Goal: Task Accomplishment & Management: Complete application form

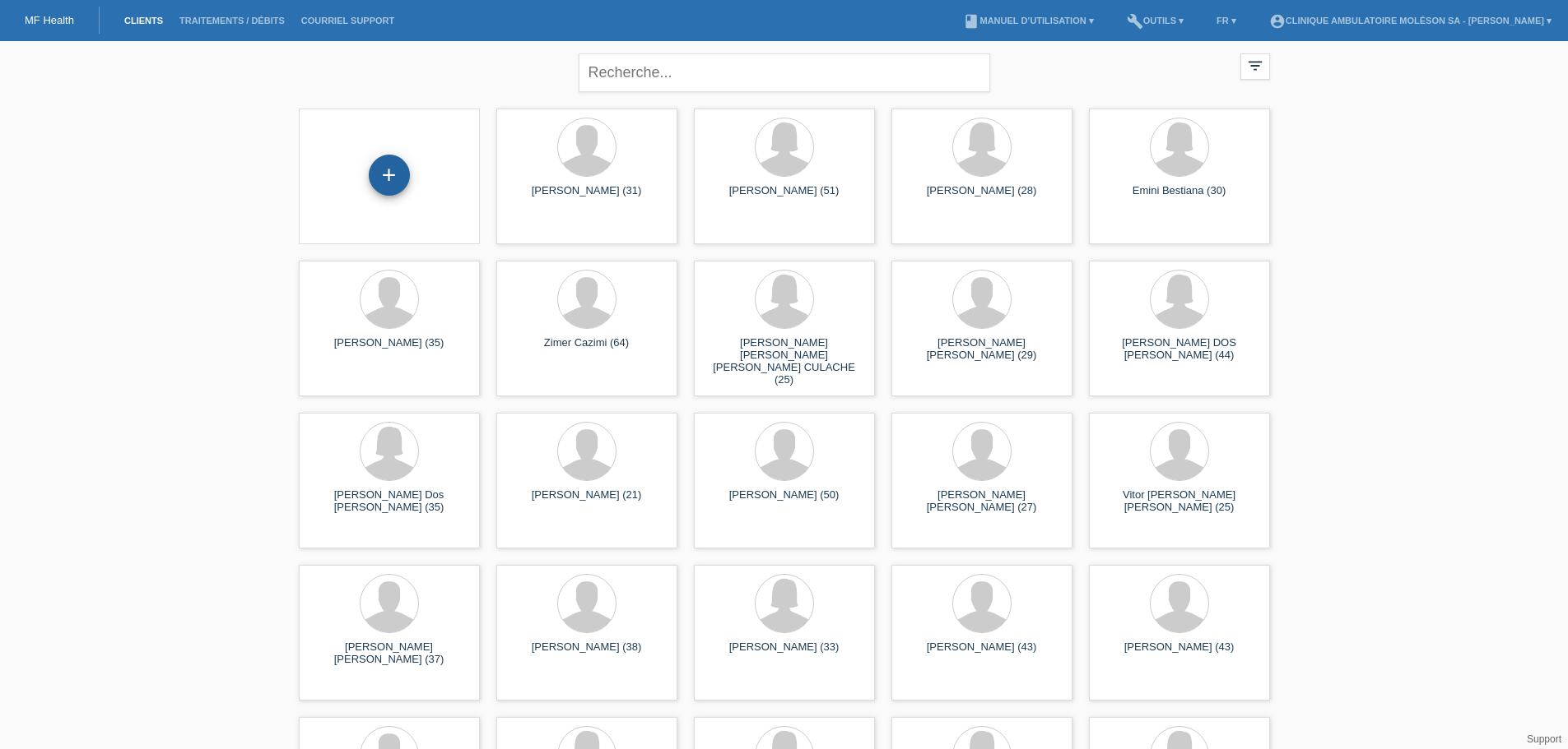
click at [390, 179] on div "+" at bounding box center [389, 174] width 41 height 41
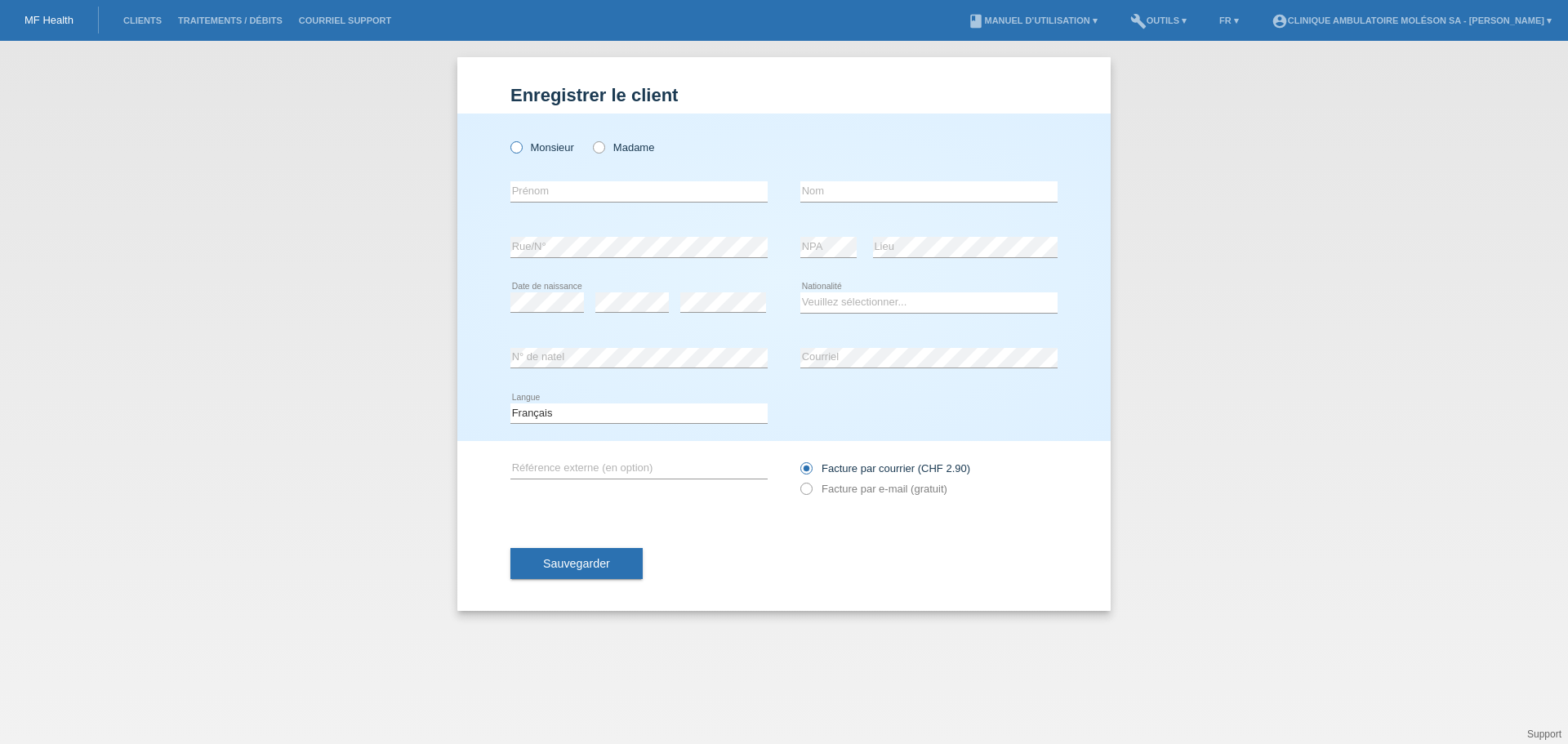
click at [557, 150] on label "Monsieur" at bounding box center [542, 148] width 64 height 13
click at [521, 150] on input "Monsieur" at bounding box center [516, 147] width 11 height 11
radio input "true"
click at [546, 199] on input "text" at bounding box center [638, 191] width 257 height 21
drag, startPoint x: 154, startPoint y: 315, endPoint x: 535, endPoint y: 281, distance: 382.5
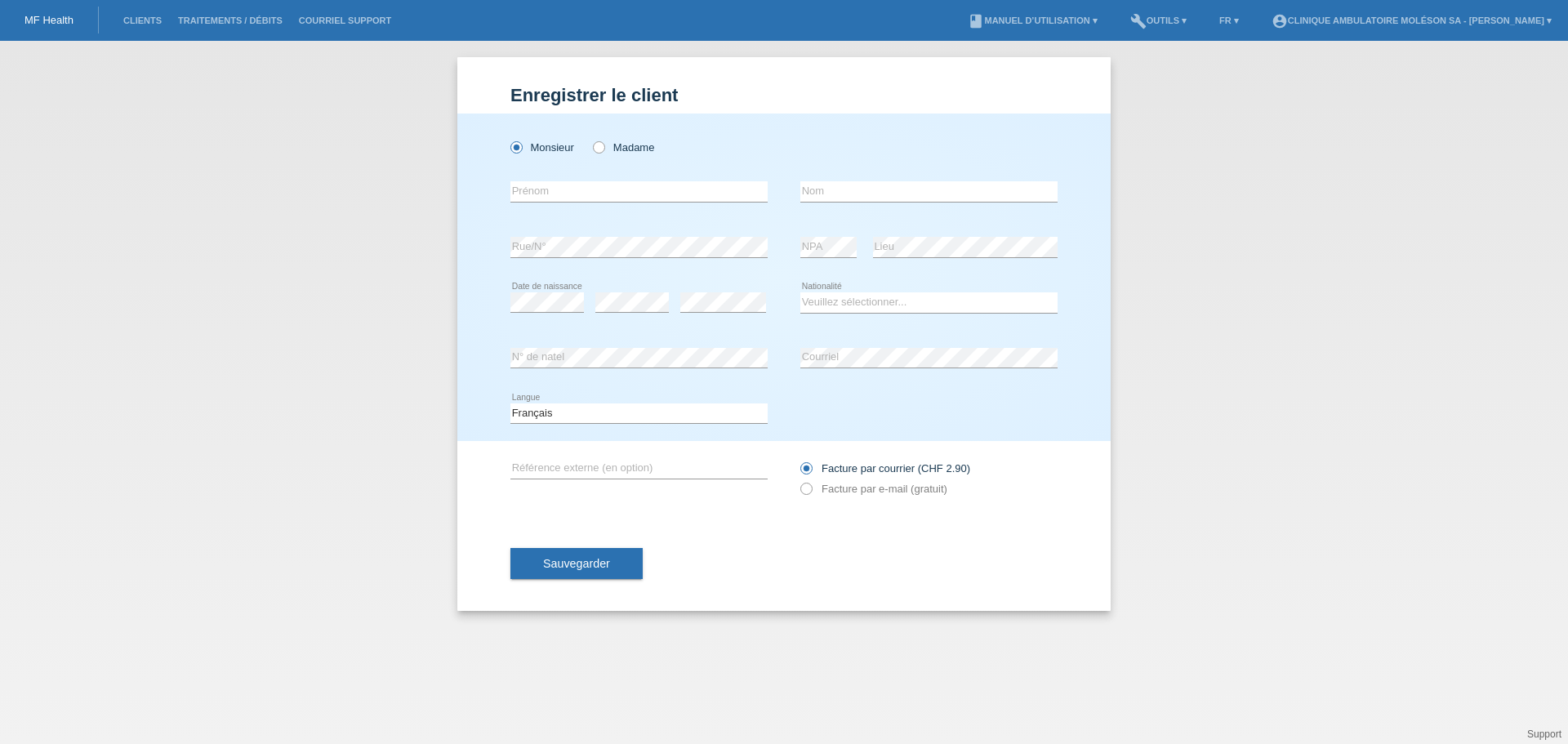
click at [154, 315] on div "Enregistrer le client Enregistrer le client Enregistrer le client Monsieur Mada…" at bounding box center [784, 392] width 1568 height 703
click at [630, 193] on input "text" at bounding box center [638, 191] width 257 height 21
type input "Sebastian Fernando"
click at [163, 504] on div "Enregistrer le client Enregistrer le client Enregistrer le client Monsieur Mada…" at bounding box center [784, 392] width 1568 height 703
click at [837, 194] on input "text" at bounding box center [929, 191] width 257 height 21
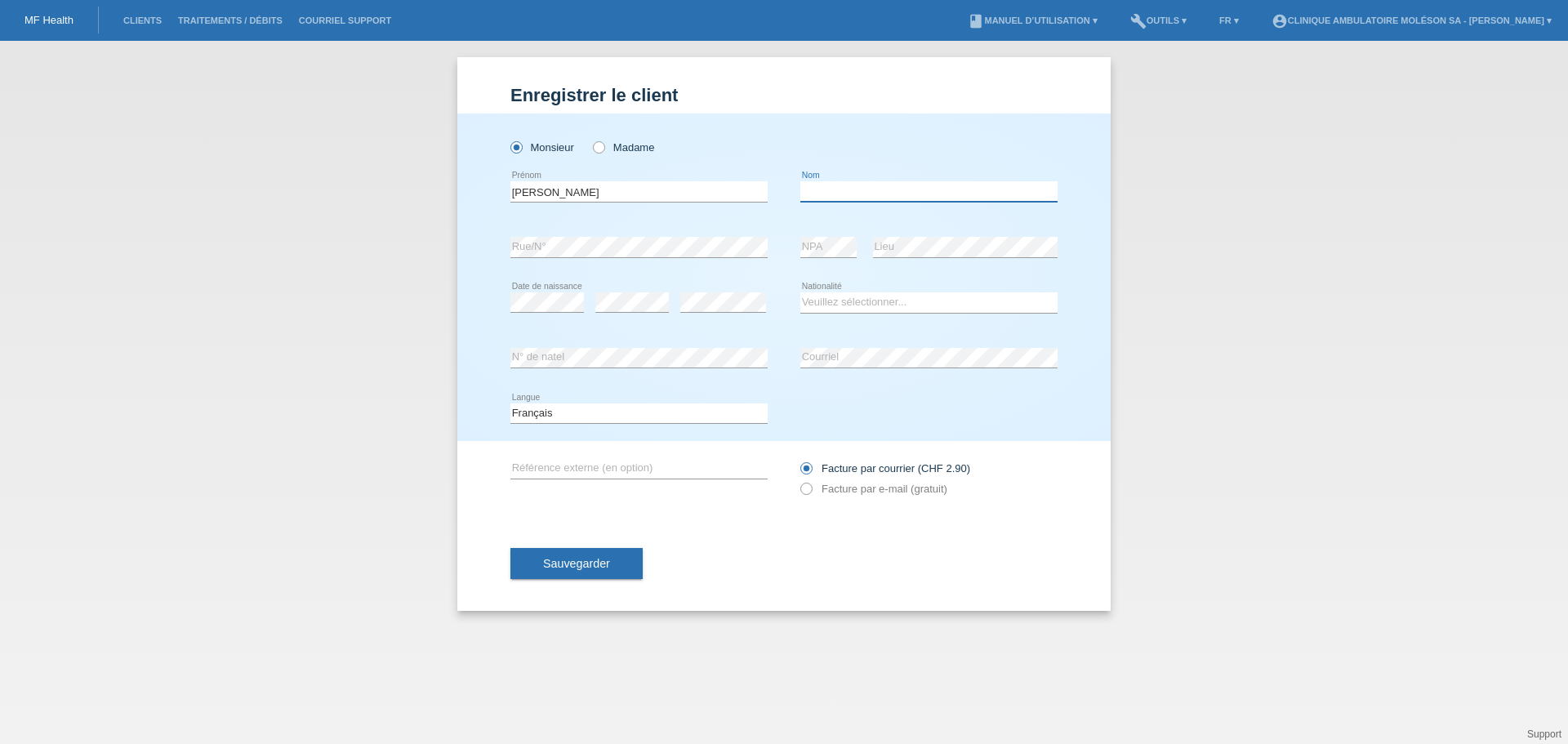
type input "C"
type input "Vara Vaz"
drag, startPoint x: 151, startPoint y: 372, endPoint x: 385, endPoint y: 340, distance: 236.2
click at [151, 372] on div "Enregistrer le client Enregistrer le client Enregistrer le client Monsieur Mada…" at bounding box center [784, 392] width 1568 height 703
click at [645, 259] on div "error Rue/N°" at bounding box center [638, 248] width 257 height 56
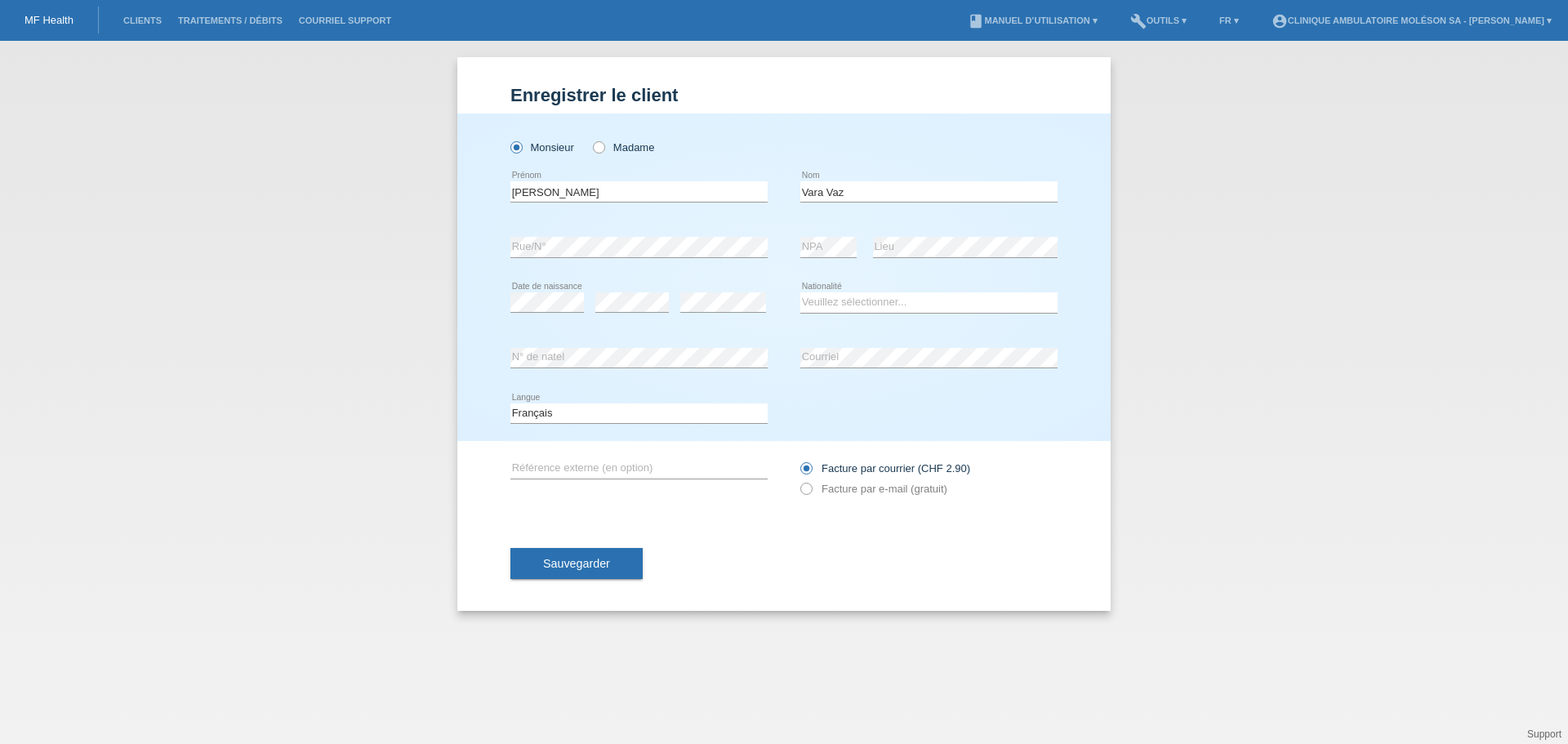
drag, startPoint x: 96, startPoint y: 473, endPoint x: 362, endPoint y: 433, distance: 269.0
click at [96, 473] on div "Enregistrer le client Enregistrer le client Enregistrer le client Monsieur Mada…" at bounding box center [784, 392] width 1568 height 703
click at [901, 302] on select "Veuillez sélectionner... [GEOGRAPHIC_DATA] [GEOGRAPHIC_DATA] [GEOGRAPHIC_DATA] …" at bounding box center [929, 302] width 257 height 20
click at [56, 414] on div "Enregistrer le client Enregistrer le client Enregistrer le client Monsieur Mada…" at bounding box center [784, 392] width 1568 height 703
click at [852, 425] on div "Deutsch Français Italiano English error Langue" at bounding box center [784, 415] width 547 height 56
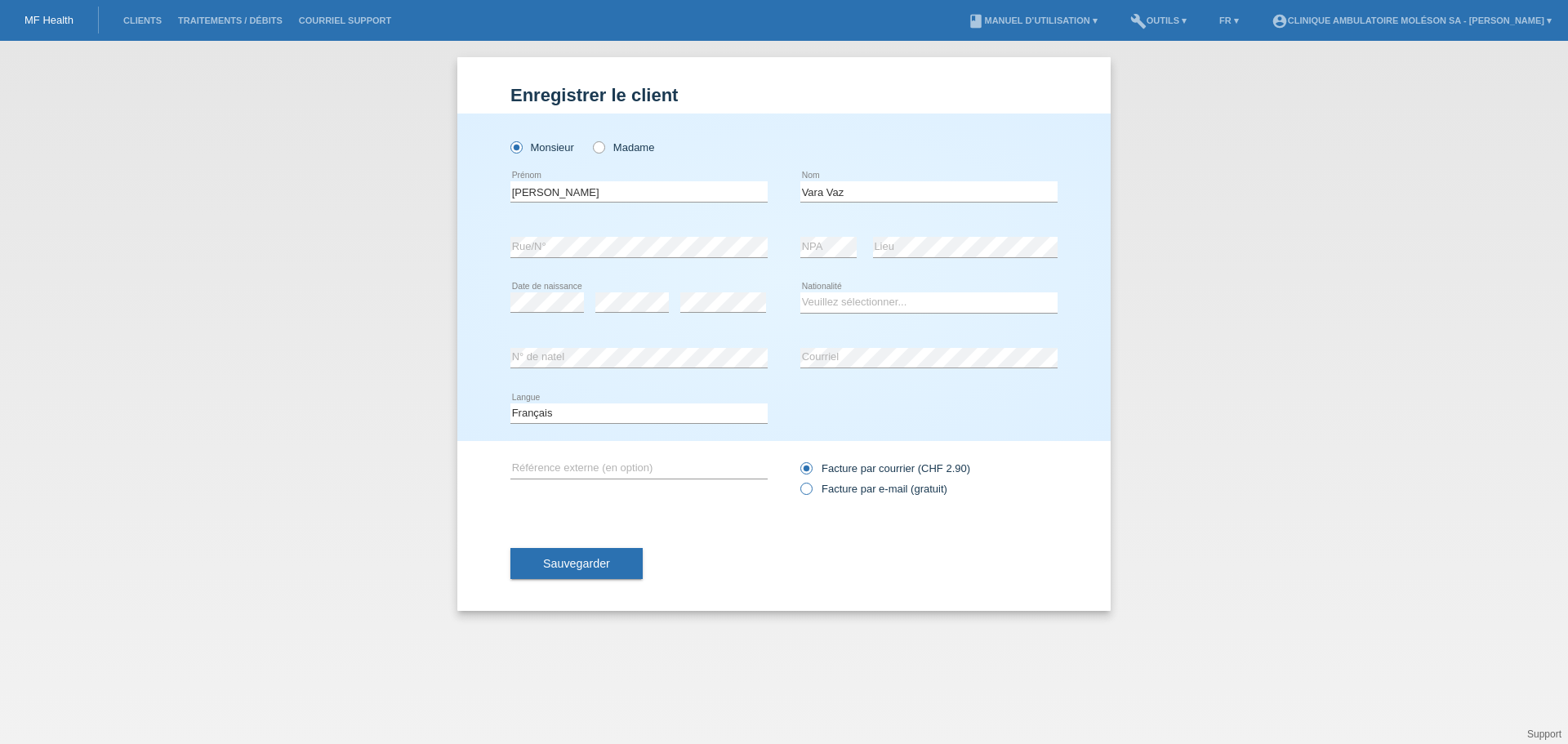
click at [798, 481] on icon at bounding box center [798, 481] width 0 height 0
click at [809, 493] on input "Facture par e-mail (gratuit)" at bounding box center [806, 492] width 11 height 21
radio input "true"
click at [566, 565] on span "Sauvegarder" at bounding box center [576, 564] width 67 height 13
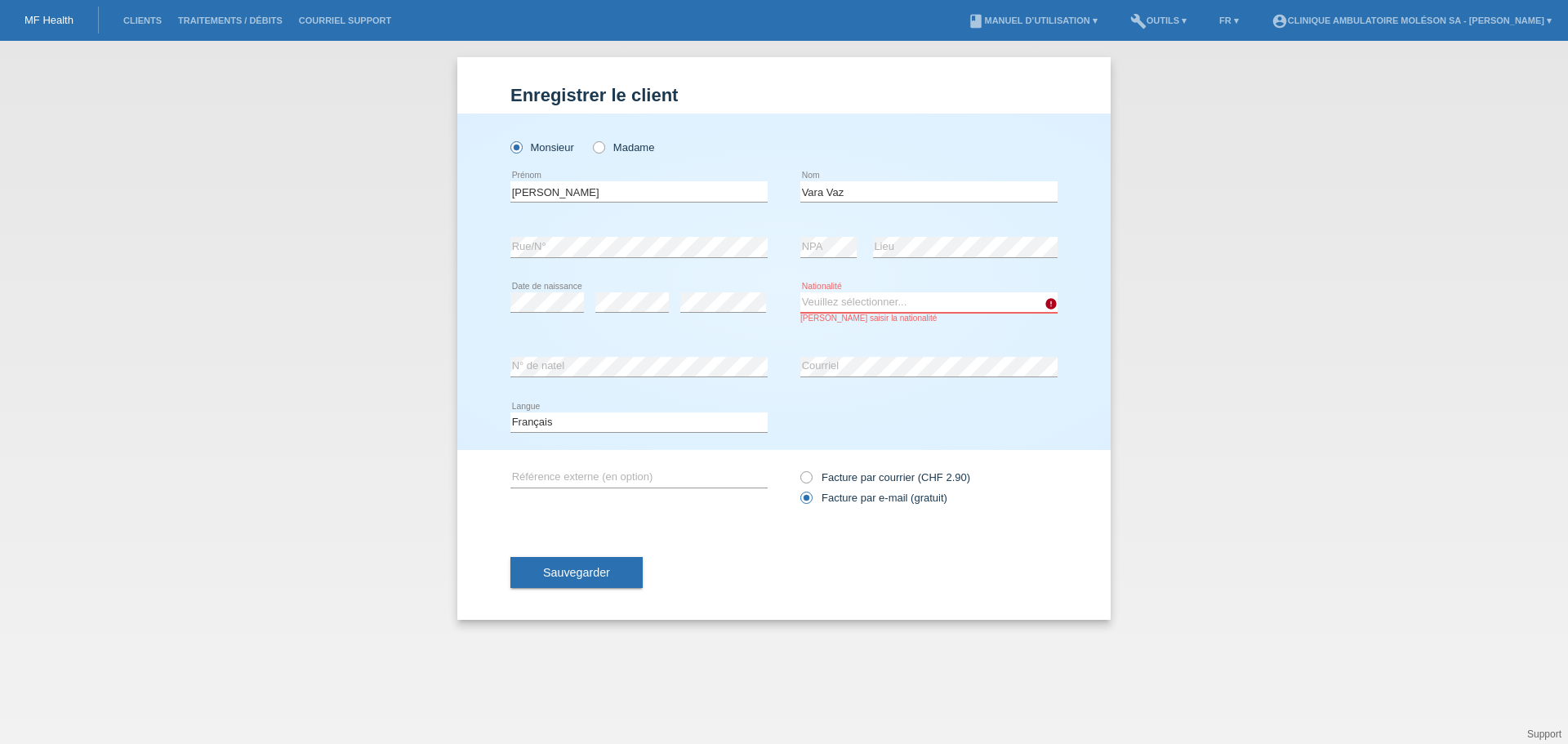
click at [958, 305] on select "Veuillez sélectionner... Suisse Allemagne Autriche Liechtenstein ------------ A…" at bounding box center [929, 302] width 257 height 20
drag, startPoint x: 876, startPoint y: 295, endPoint x: 875, endPoint y: 304, distance: 9.1
click at [876, 295] on select "Veuillez sélectionner... Suisse Allemagne Autriche Liechtenstein ------------ A…" at bounding box center [929, 302] width 257 height 20
click at [801, 292] on select "Veuillez sélectionner... Suisse Allemagne Autriche Liechtenstein ------------ A…" at bounding box center [929, 302] width 257 height 20
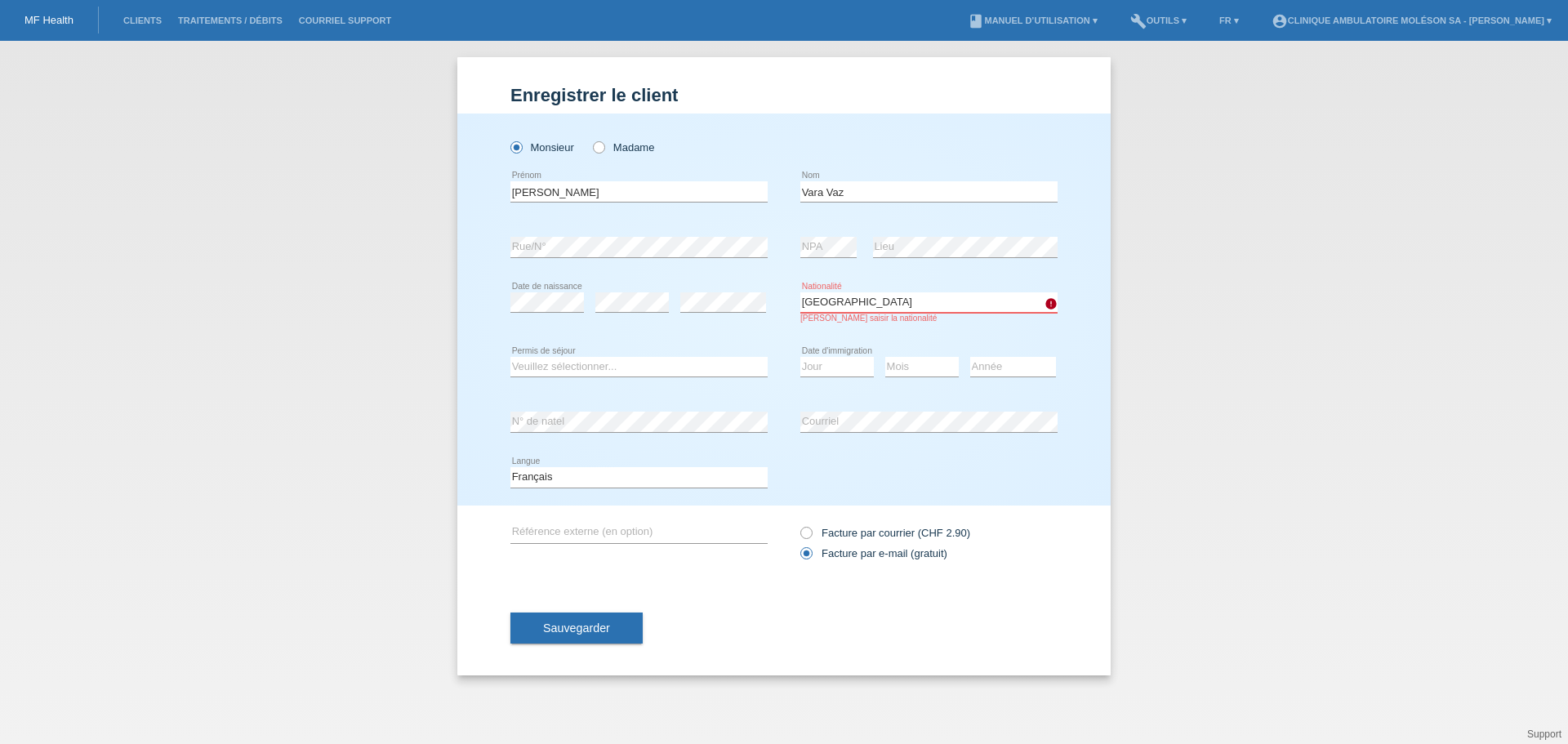
drag, startPoint x: 893, startPoint y: 302, endPoint x: 884, endPoint y: 311, distance: 12.7
click at [893, 302] on select "Veuillez sélectionner... Suisse Allemagne Autriche Liechtenstein ------------ A…" at bounding box center [929, 302] width 257 height 20
select select "CH"
click at [801, 292] on select "Veuillez sélectionner... Suisse Allemagne Autriche Liechtenstein ------------ A…" at bounding box center [929, 302] width 257 height 20
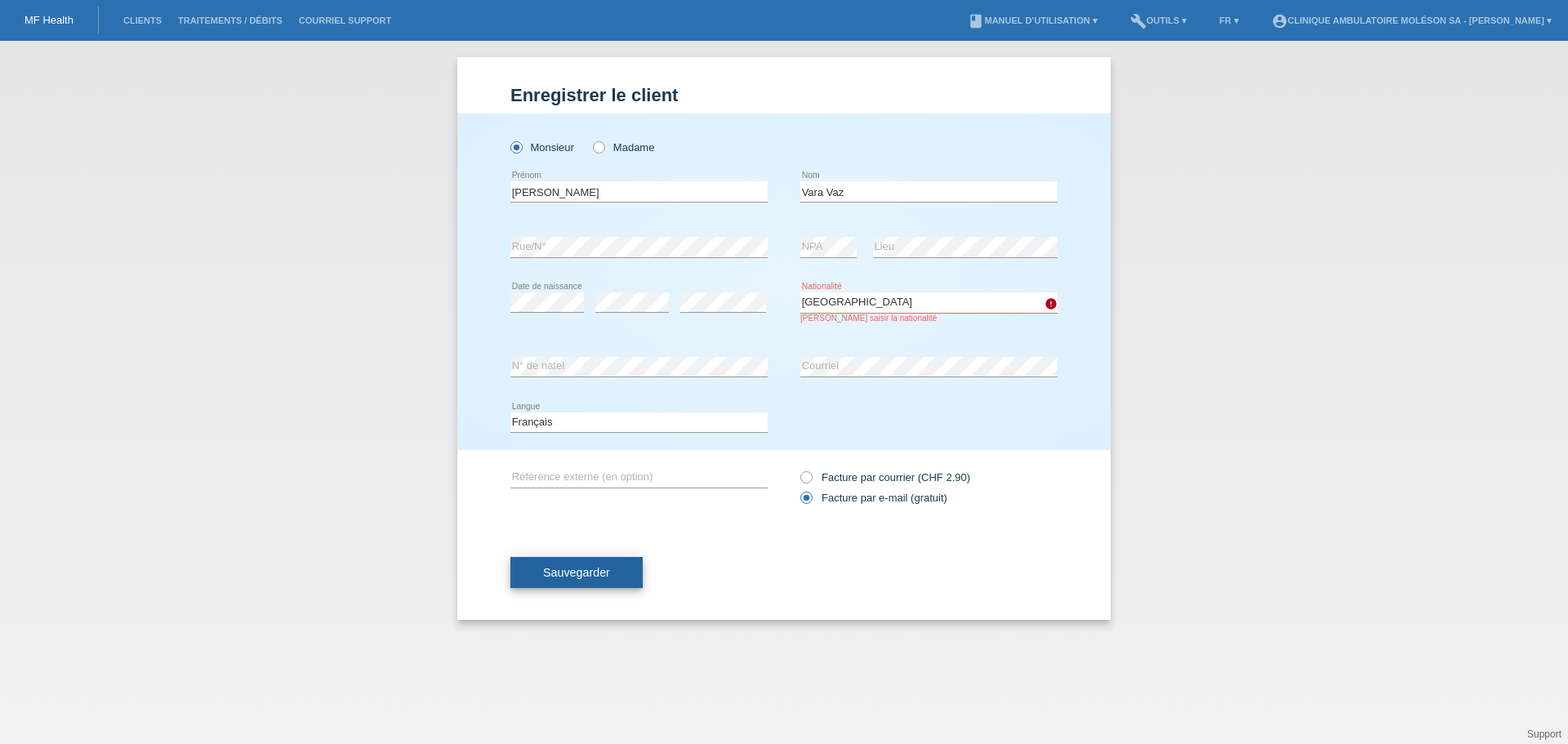
click at [591, 584] on button "Sauvegarder" at bounding box center [576, 573] width 133 height 31
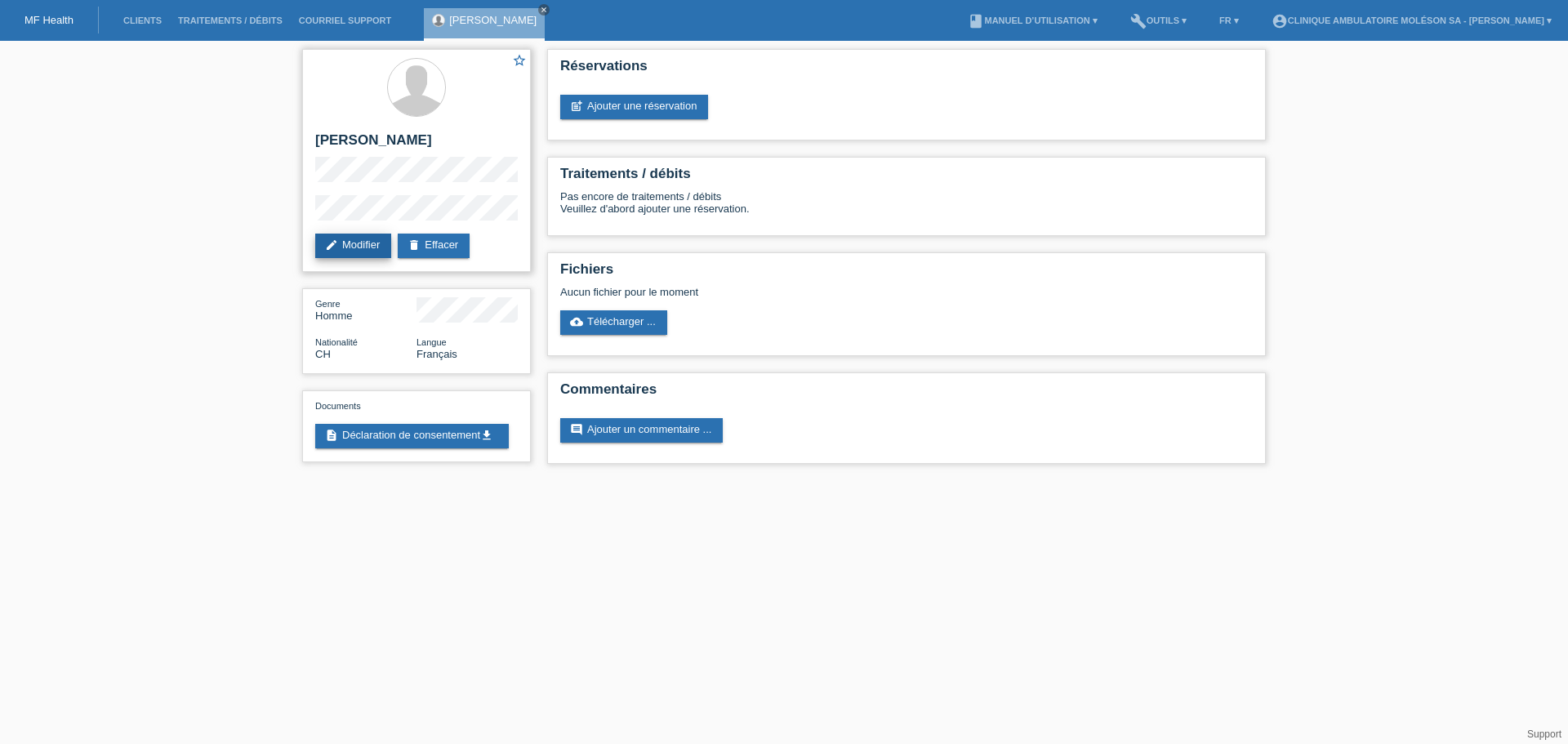
click at [377, 253] on link "edit Modifier" at bounding box center [353, 245] width 76 height 24
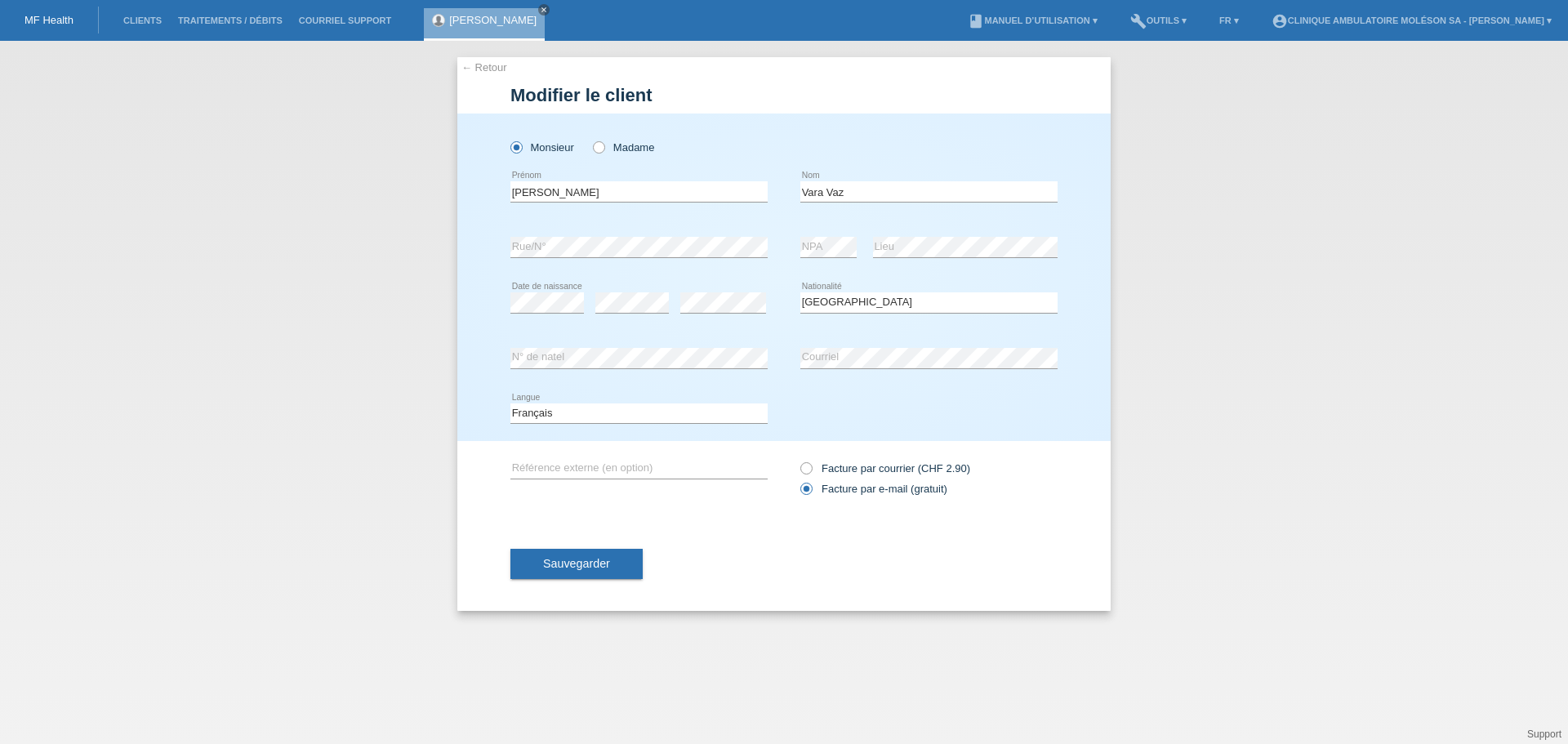
select select "CH"
click at [568, 573] on button "Sauvegarder" at bounding box center [576, 564] width 133 height 31
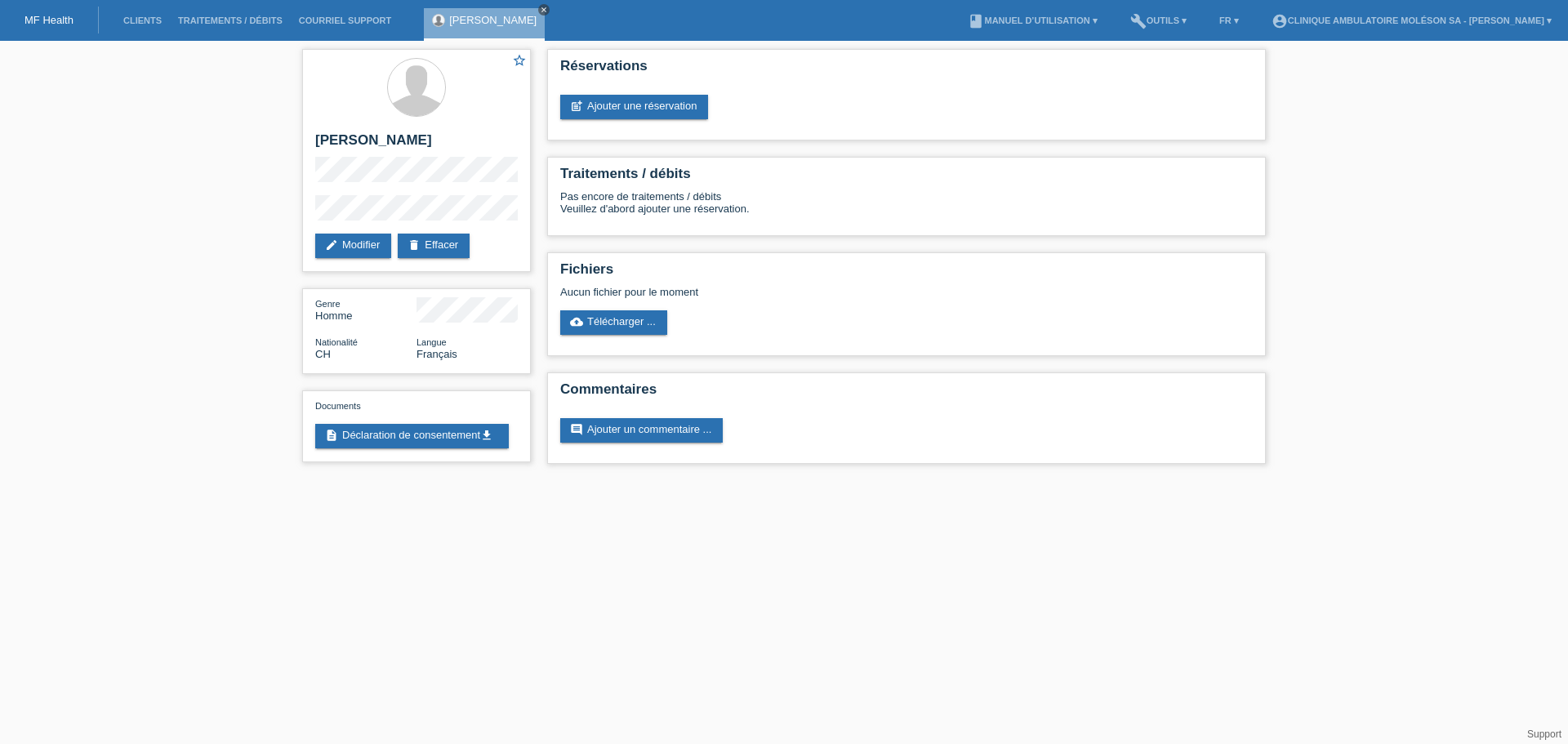
click at [548, 10] on icon "close" at bounding box center [544, 9] width 8 height 8
click at [139, 20] on link "Clients" at bounding box center [142, 20] width 55 height 10
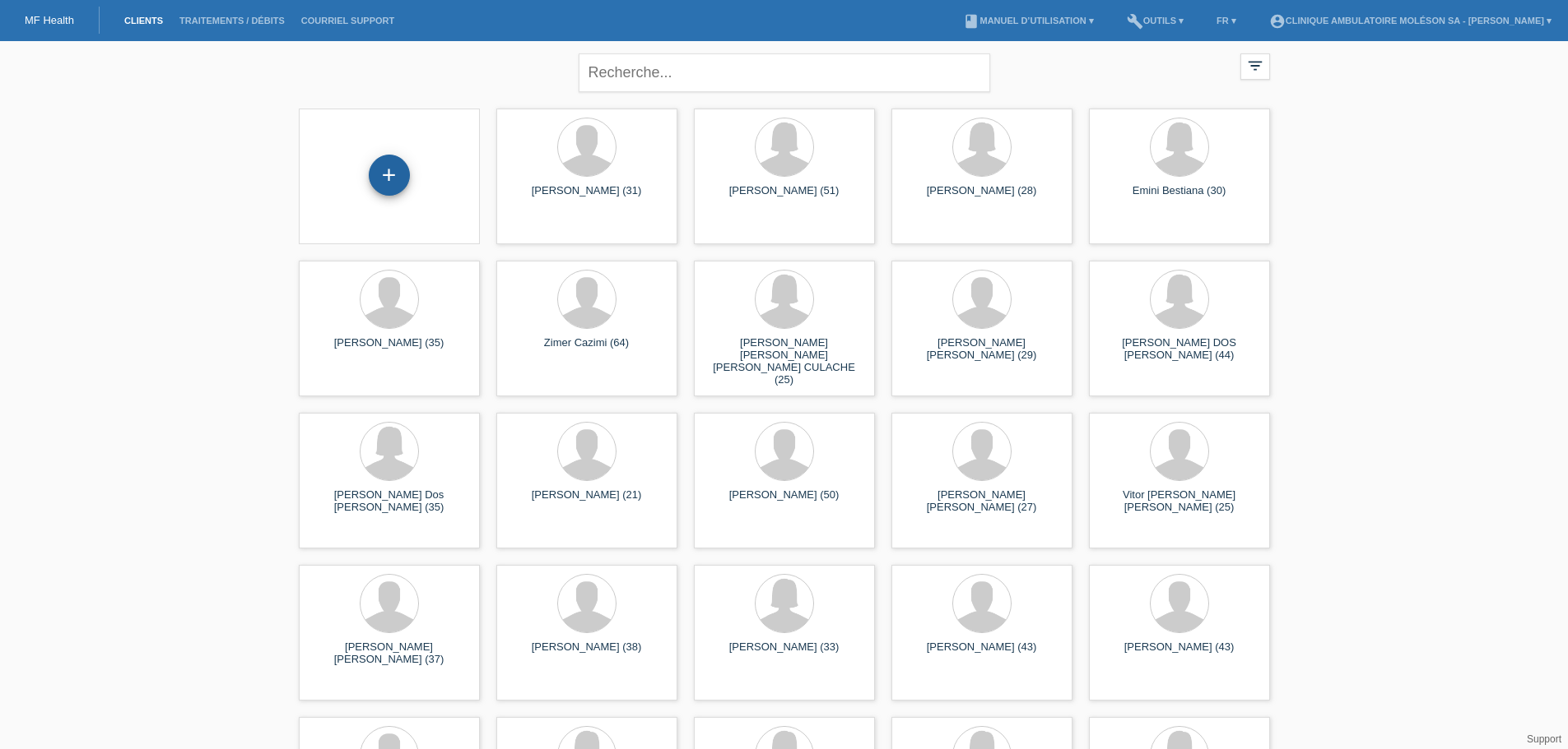
click at [390, 181] on div "+" at bounding box center [389, 174] width 41 height 41
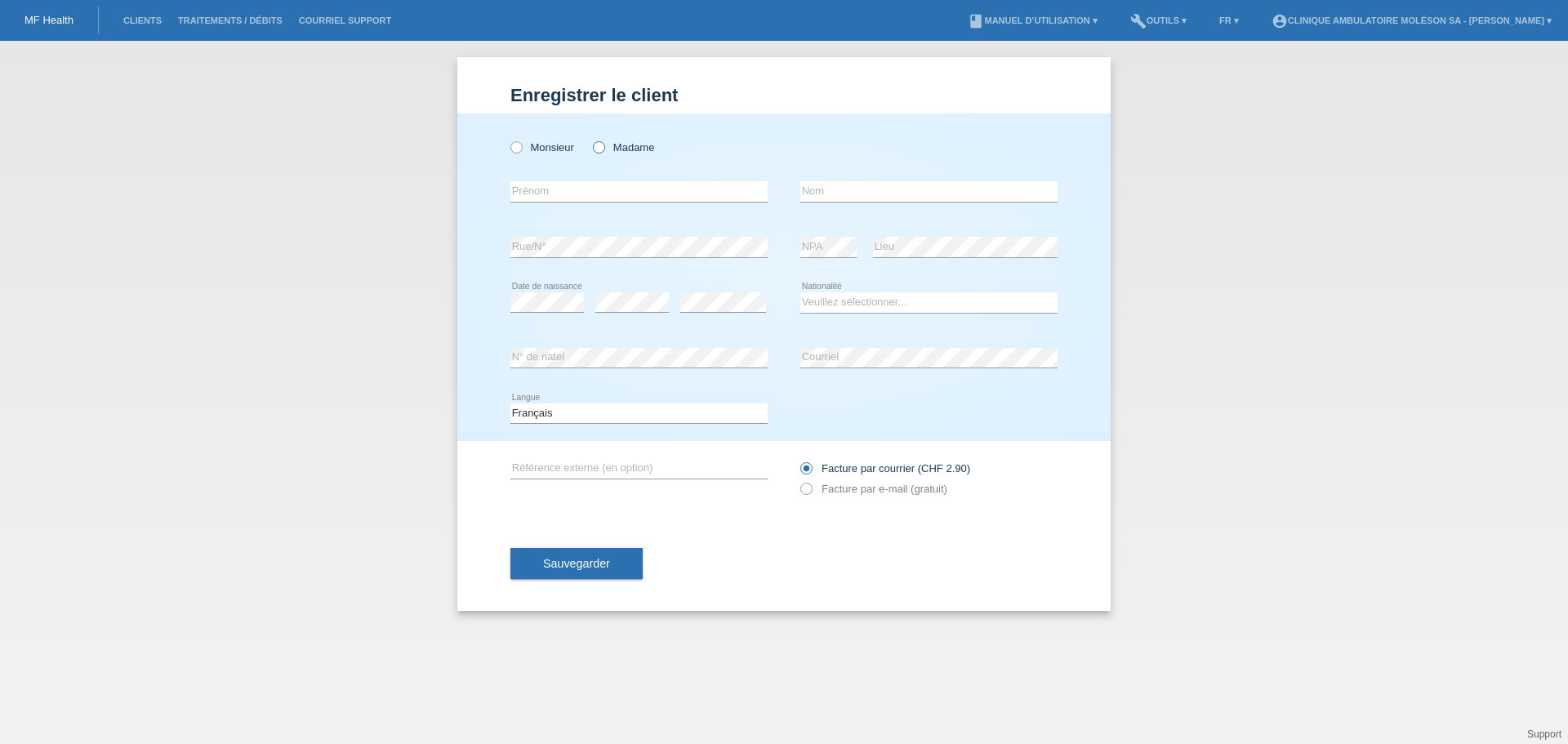
click at [607, 147] on label "Madame" at bounding box center [624, 148] width 61 height 13
click at [604, 147] on input "Madame" at bounding box center [599, 147] width 11 height 11
radio input "true"
click at [546, 200] on input "text" at bounding box center [638, 191] width 257 height 21
type input "[PERSON_NAME]"
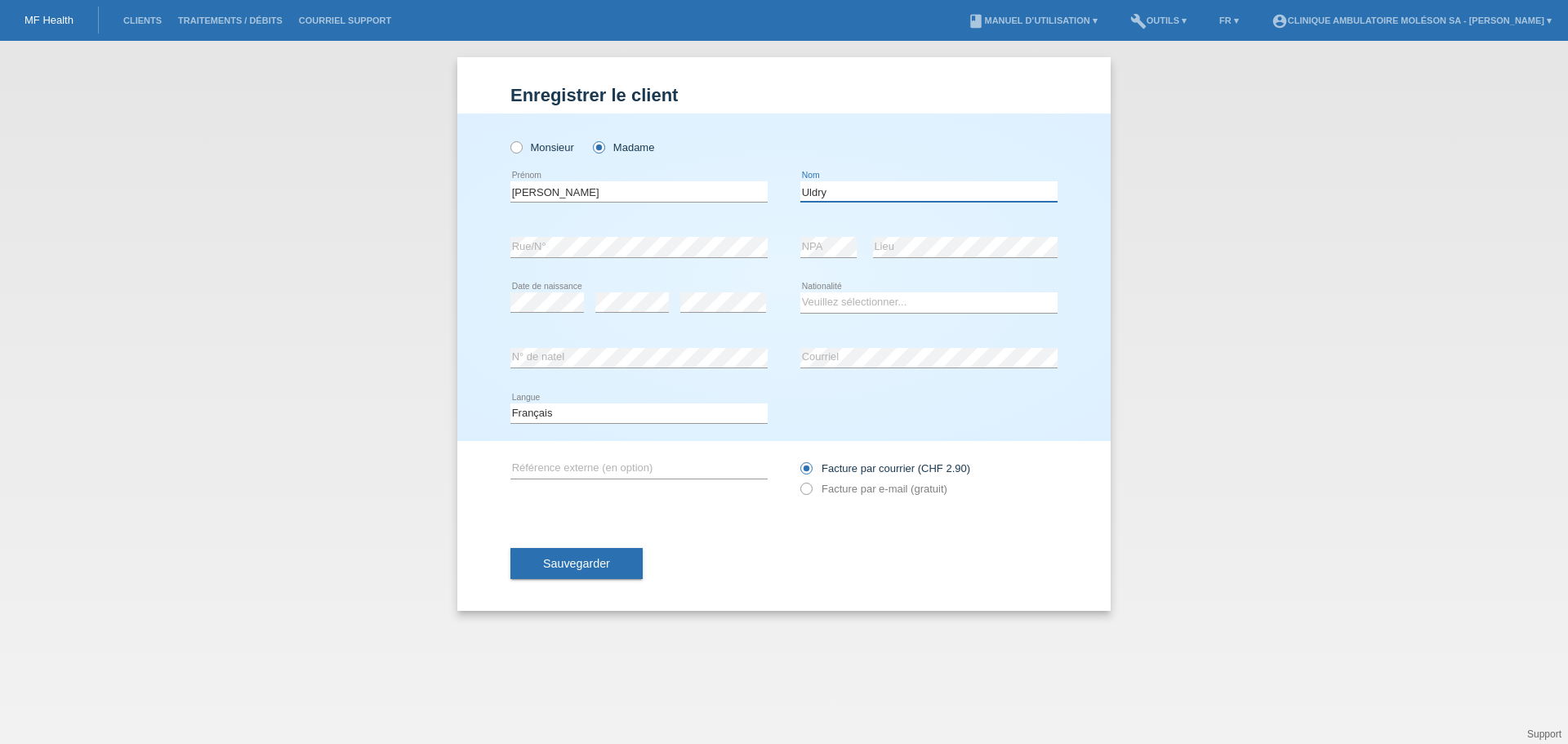
type input "Uldry"
click at [166, 281] on div "Enregistrer le client Enregistrer le client Enregistrer le client Monsieur Mada…" at bounding box center [784, 392] width 1568 height 703
drag, startPoint x: 150, startPoint y: 439, endPoint x: 604, endPoint y: 221, distance: 503.6
click at [150, 438] on div "Enregistrer le client Enregistrer le client Enregistrer le client Monsieur Mada…" at bounding box center [784, 392] width 1568 height 703
drag, startPoint x: 87, startPoint y: 488, endPoint x: 457, endPoint y: 417, distance: 376.8
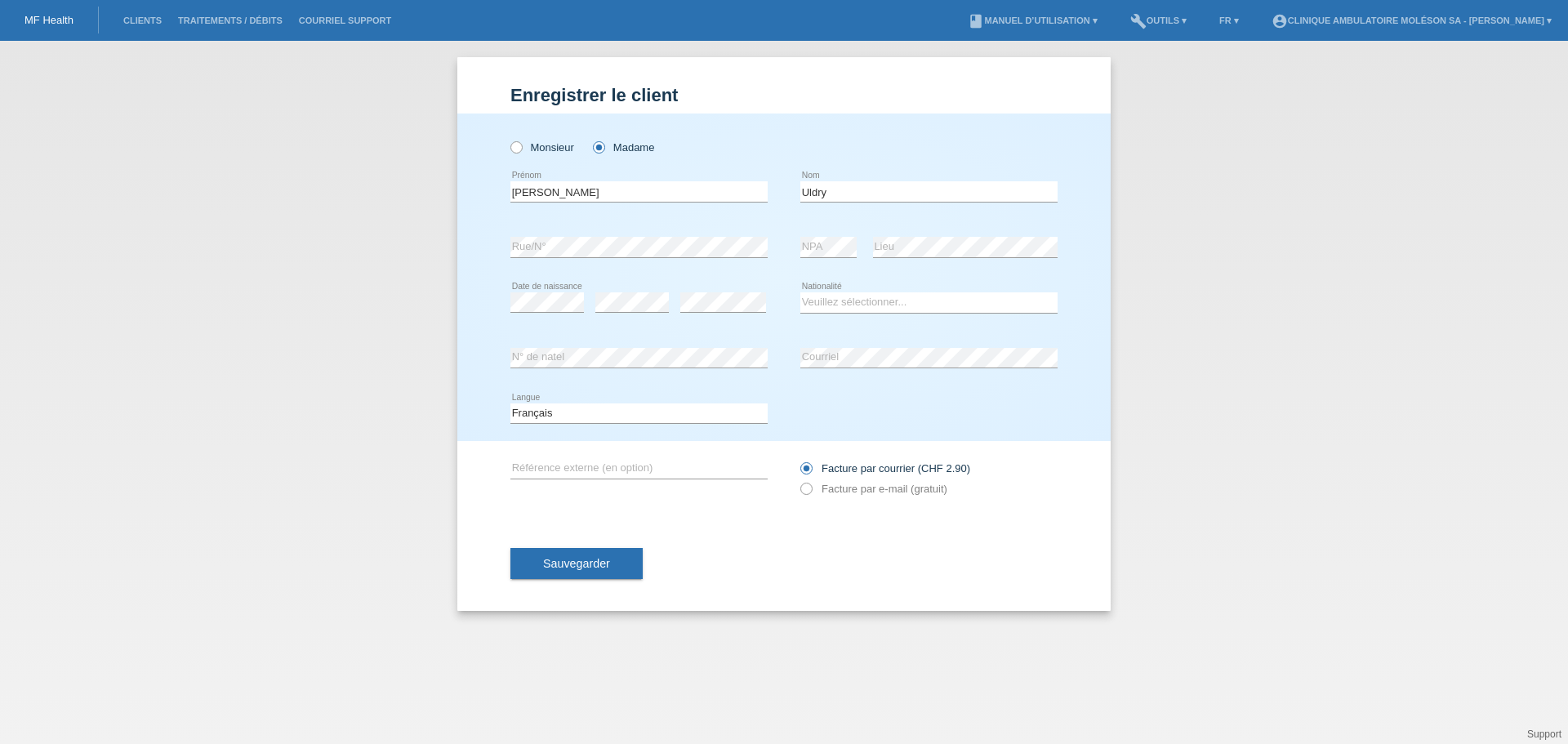
click at [87, 488] on div "Enregistrer le client Enregistrer le client Enregistrer le client Monsieur Mada…" at bounding box center [784, 392] width 1568 height 703
drag, startPoint x: 211, startPoint y: 346, endPoint x: 795, endPoint y: 342, distance: 584.0
click at [213, 347] on div "Enregistrer le client Enregistrer le client Enregistrer le client Monsieur Mada…" at bounding box center [784, 392] width 1568 height 703
click at [885, 305] on select "Veuillez sélectionner... Suisse Allemagne Autriche Liechtenstein ------------ A…" at bounding box center [929, 302] width 257 height 20
select select "CH"
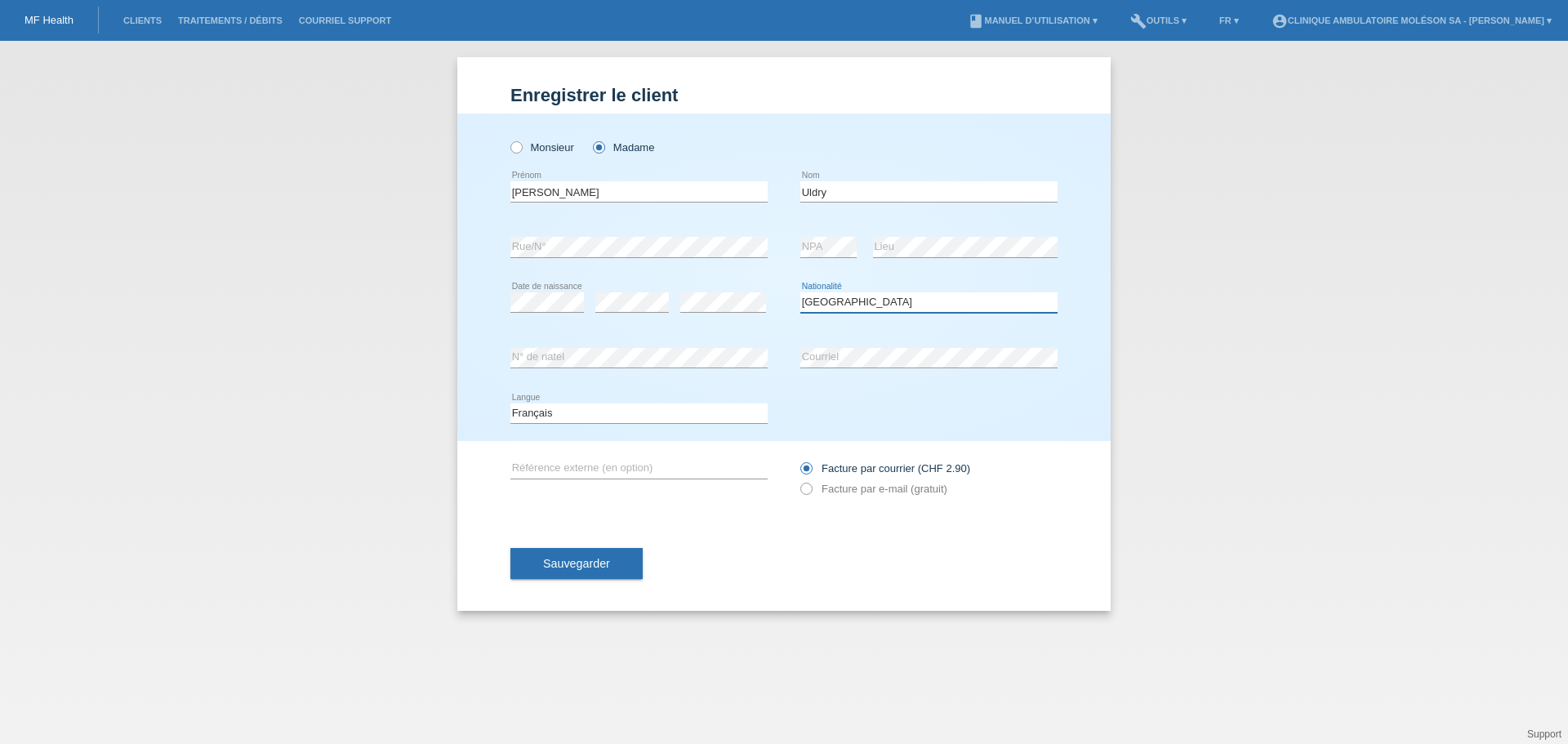
click at [801, 292] on select "Veuillez sélectionner... Suisse Allemagne Autriche Liechtenstein ------------ A…" at bounding box center [929, 302] width 257 height 20
click at [798, 481] on icon at bounding box center [798, 481] width 0 height 0
click at [809, 491] on input "Facture par e-mail (gratuit)" at bounding box center [806, 492] width 11 height 21
radio input "true"
click at [598, 558] on button "Sauvegarder" at bounding box center [576, 564] width 133 height 31
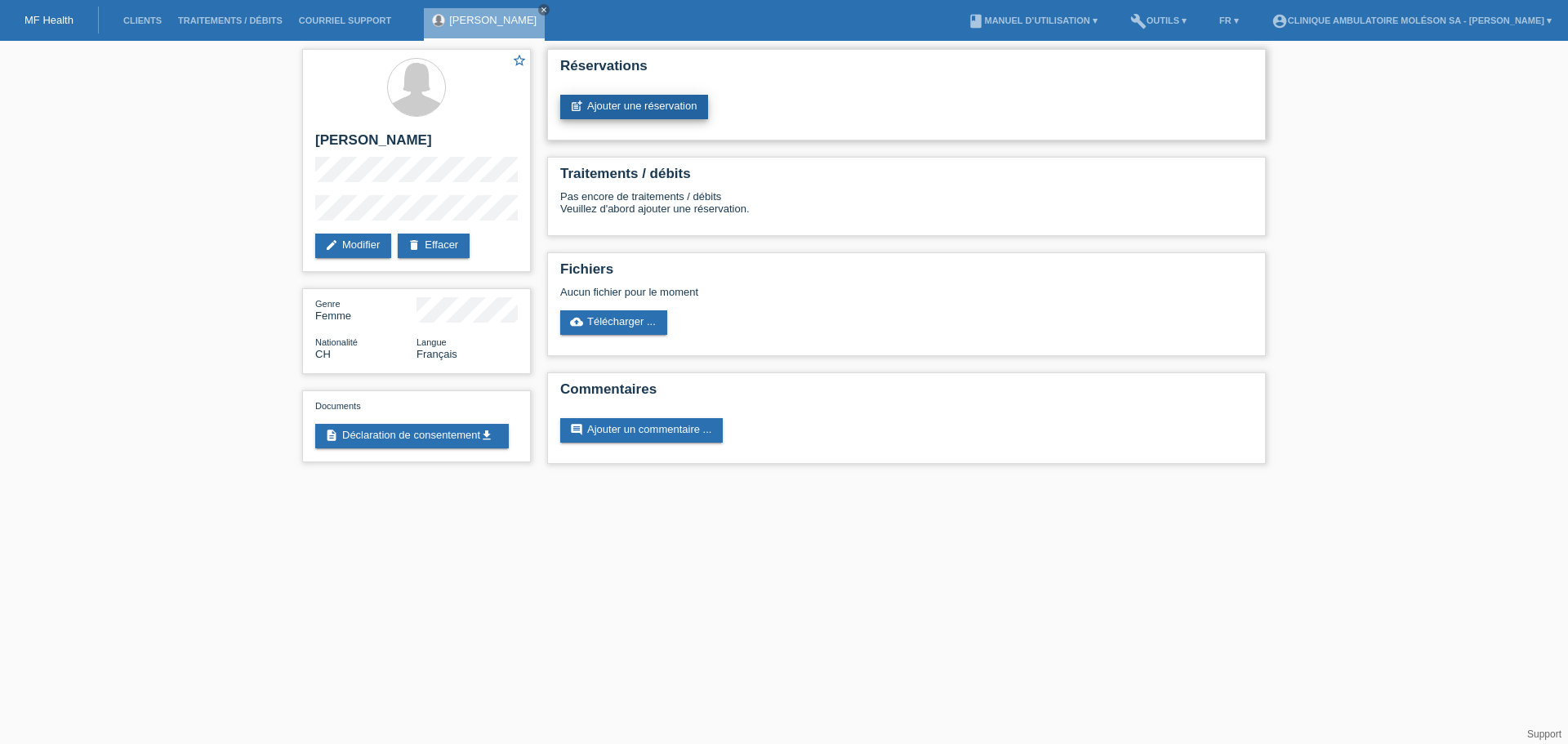
click at [628, 98] on link "post_add Ajouter une réservation" at bounding box center [635, 106] width 148 height 24
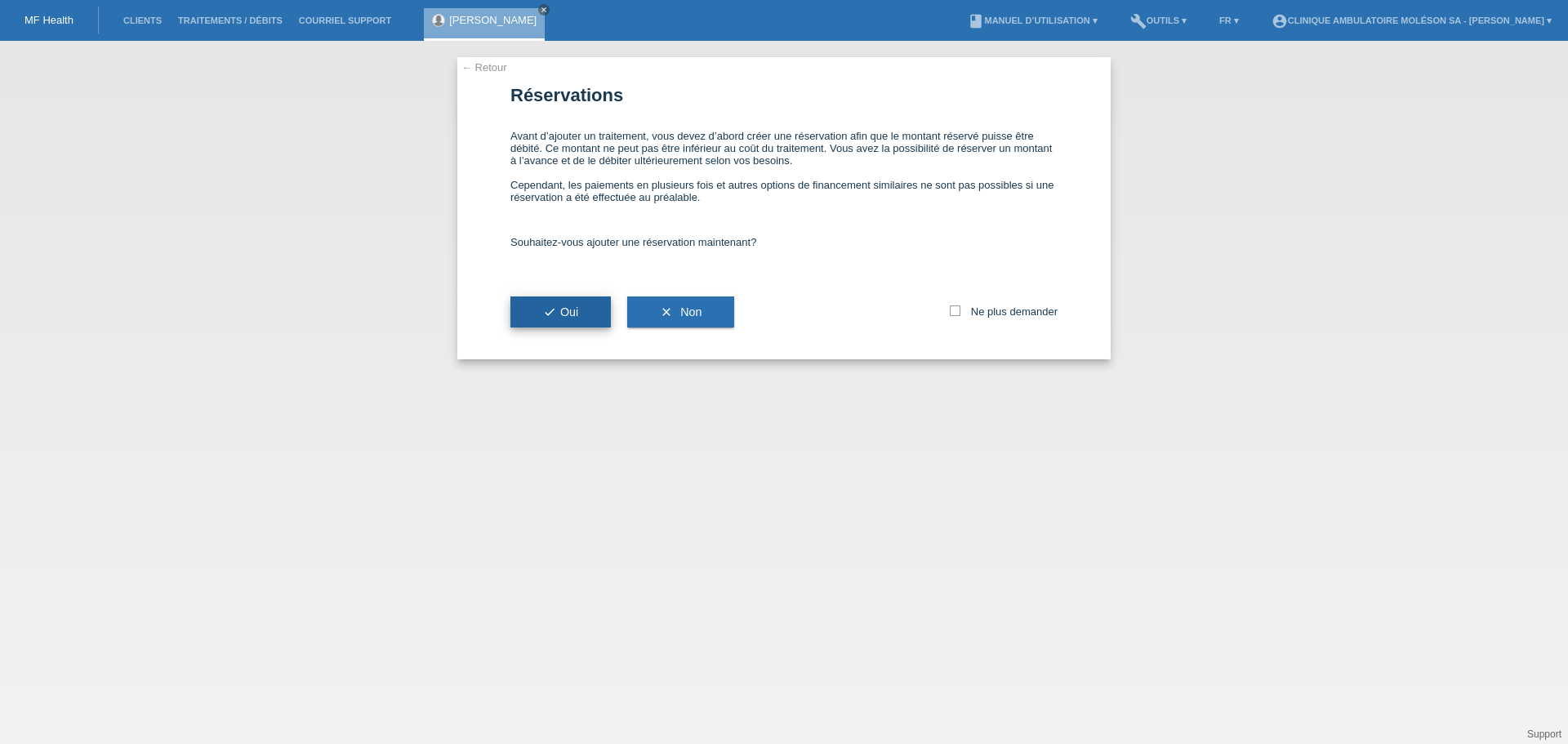
click at [559, 318] on span "check Oui" at bounding box center [560, 312] width 35 height 13
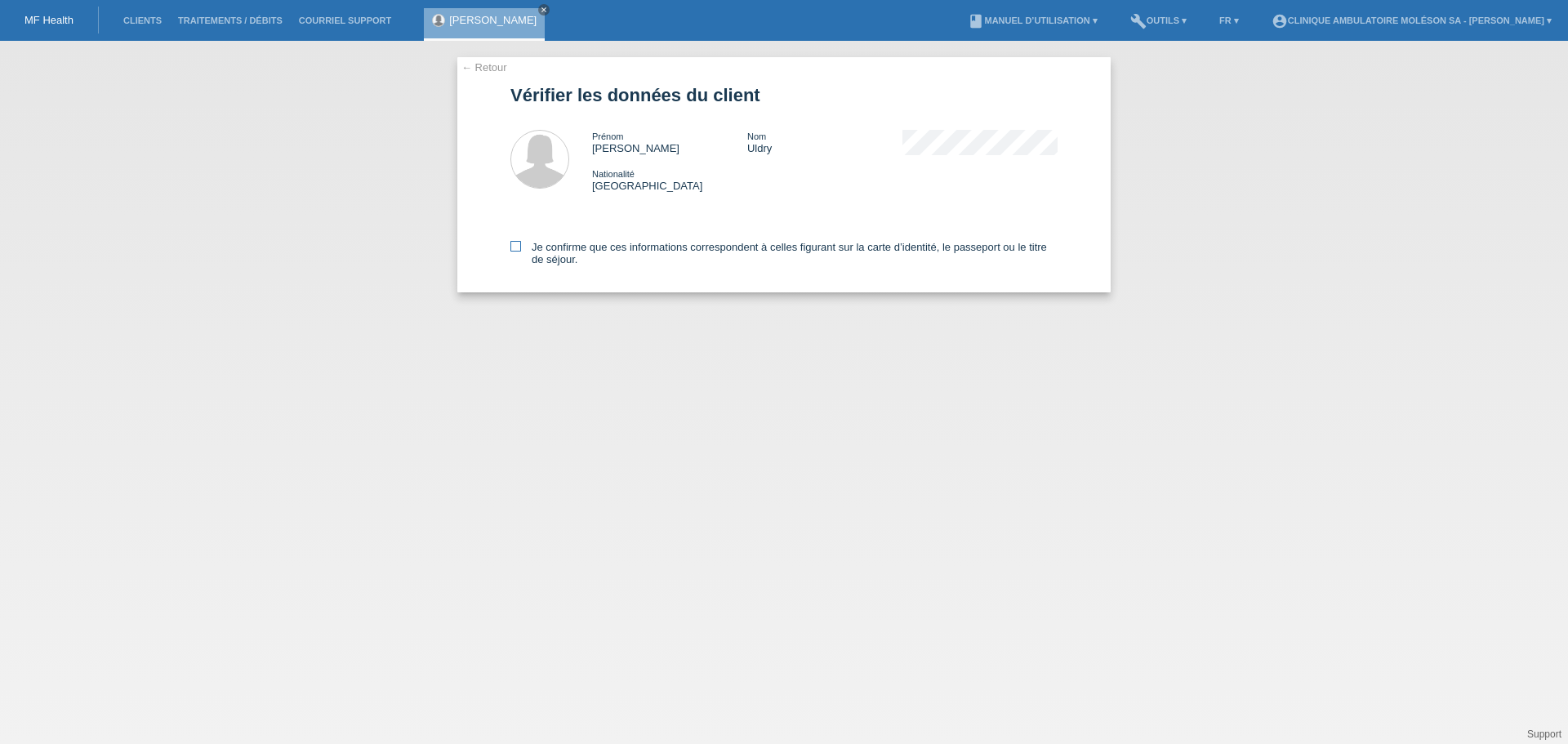
click at [511, 248] on icon at bounding box center [516, 246] width 11 height 11
click at [511, 248] on input "Je confirme que ces informations correspondent à celles figurant sur la carte d…" at bounding box center [516, 246] width 11 height 11
checkbox input "true"
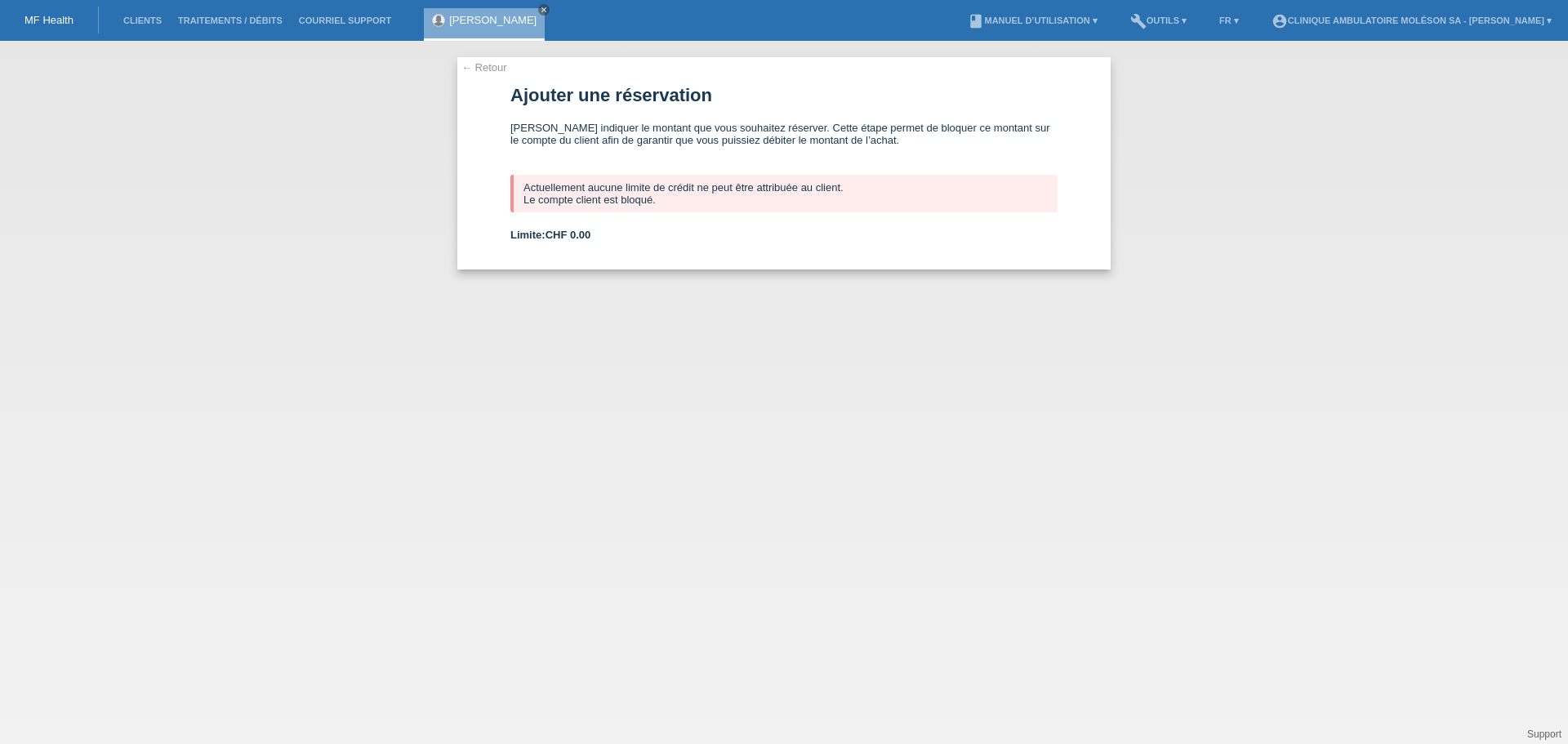
click at [491, 69] on link "← Retour" at bounding box center [484, 68] width 46 height 13
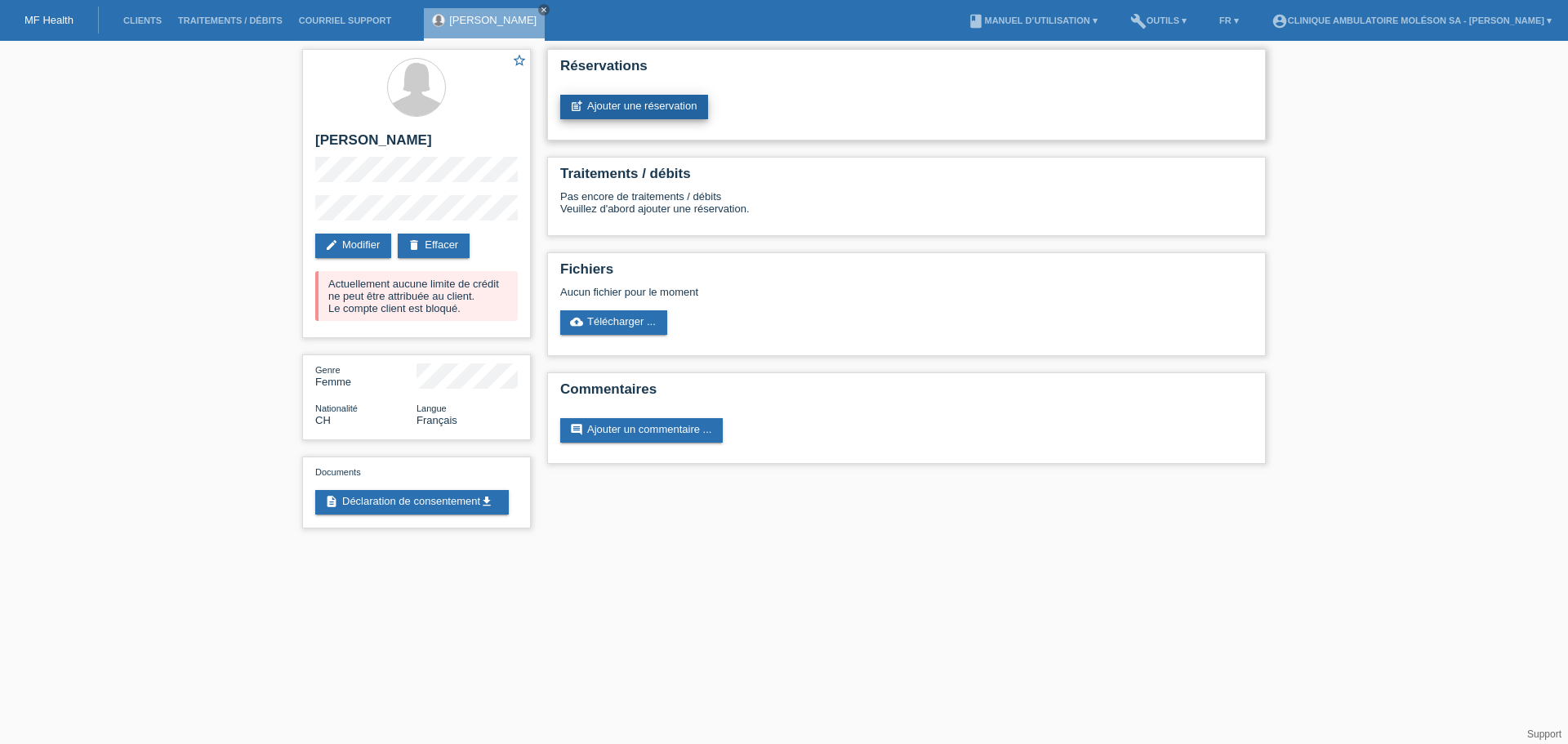
click at [621, 112] on link "post_add Ajouter une réservation" at bounding box center [635, 106] width 148 height 24
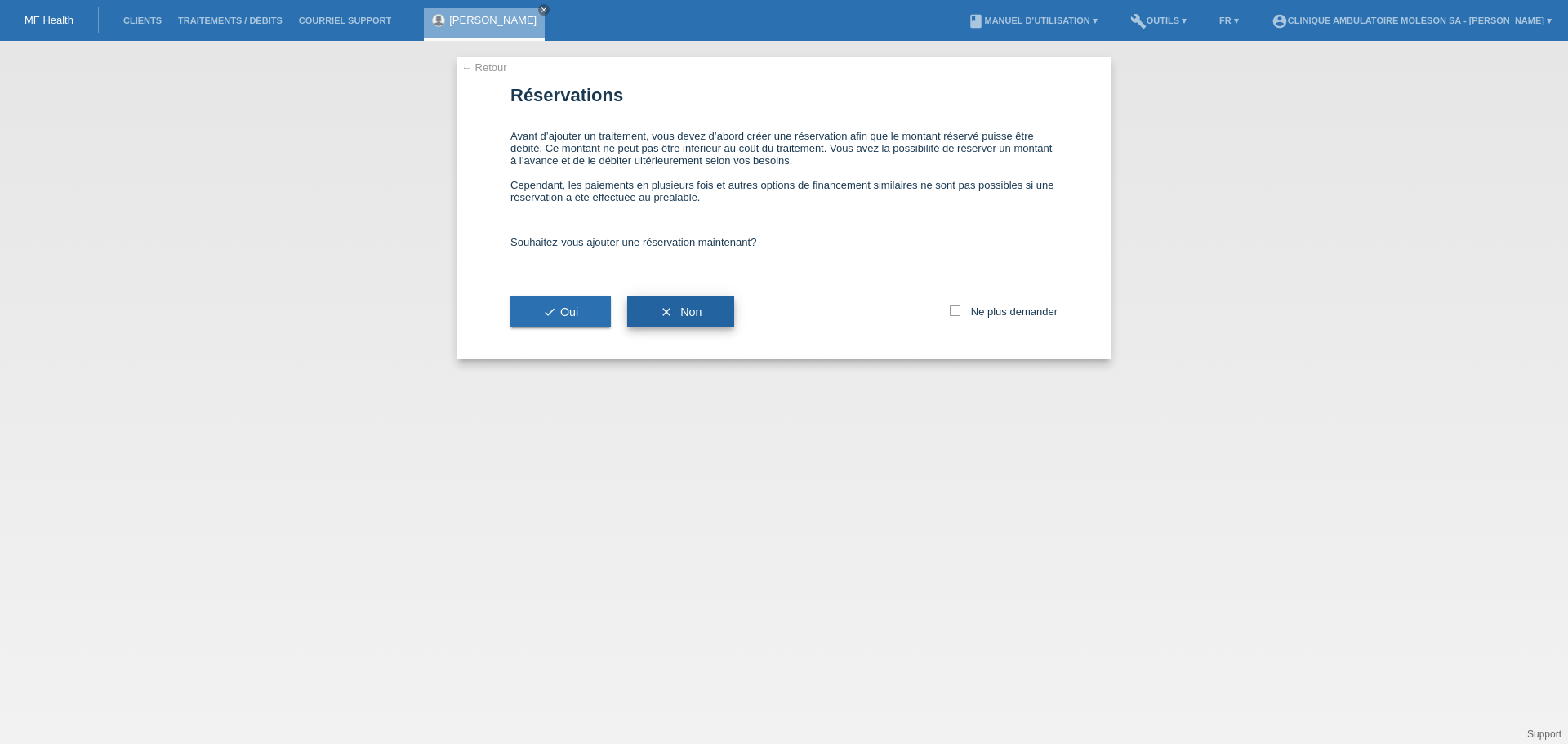
click at [692, 314] on span "Non" at bounding box center [692, 312] width 22 height 13
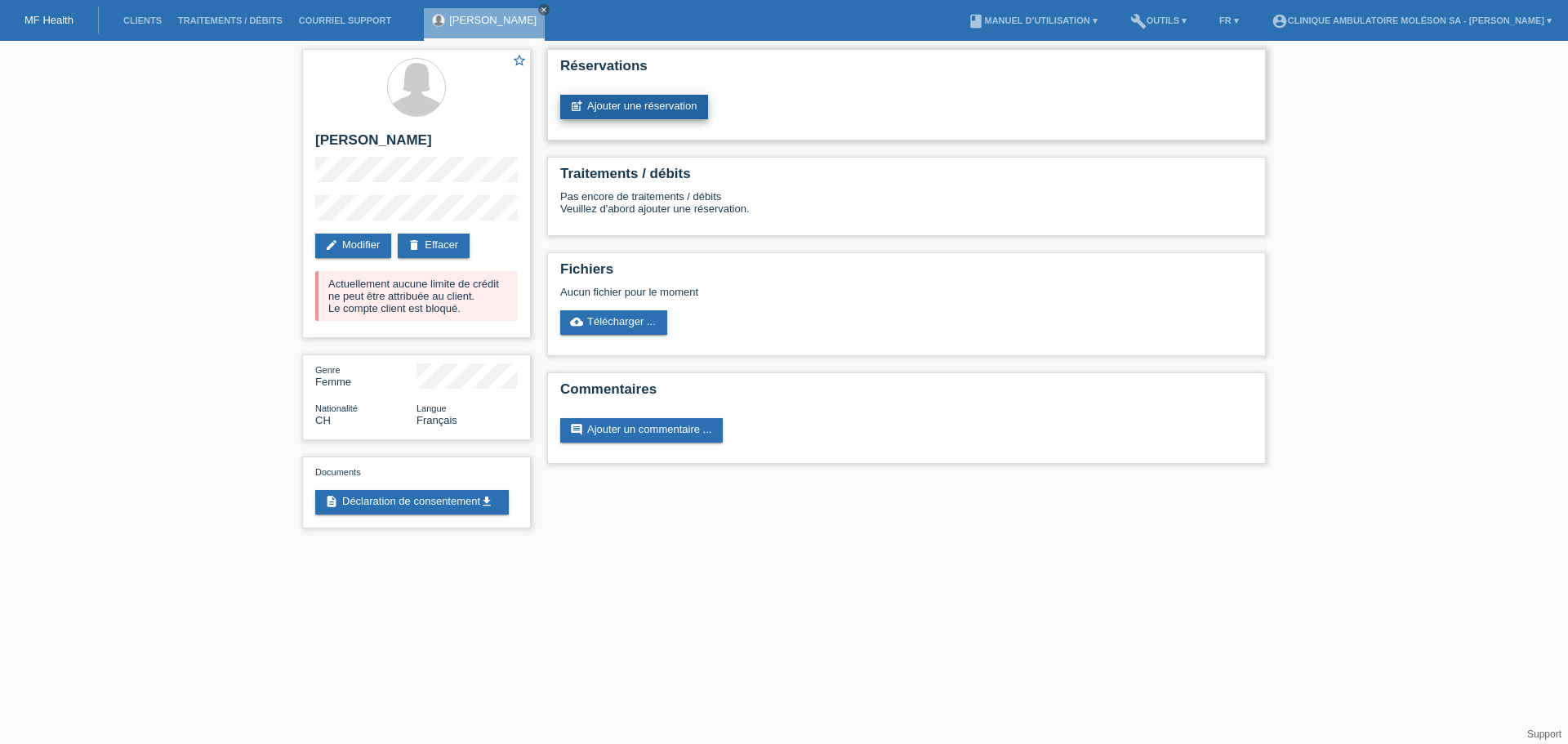
click at [678, 108] on link "post_add Ajouter une réservation" at bounding box center [635, 106] width 148 height 24
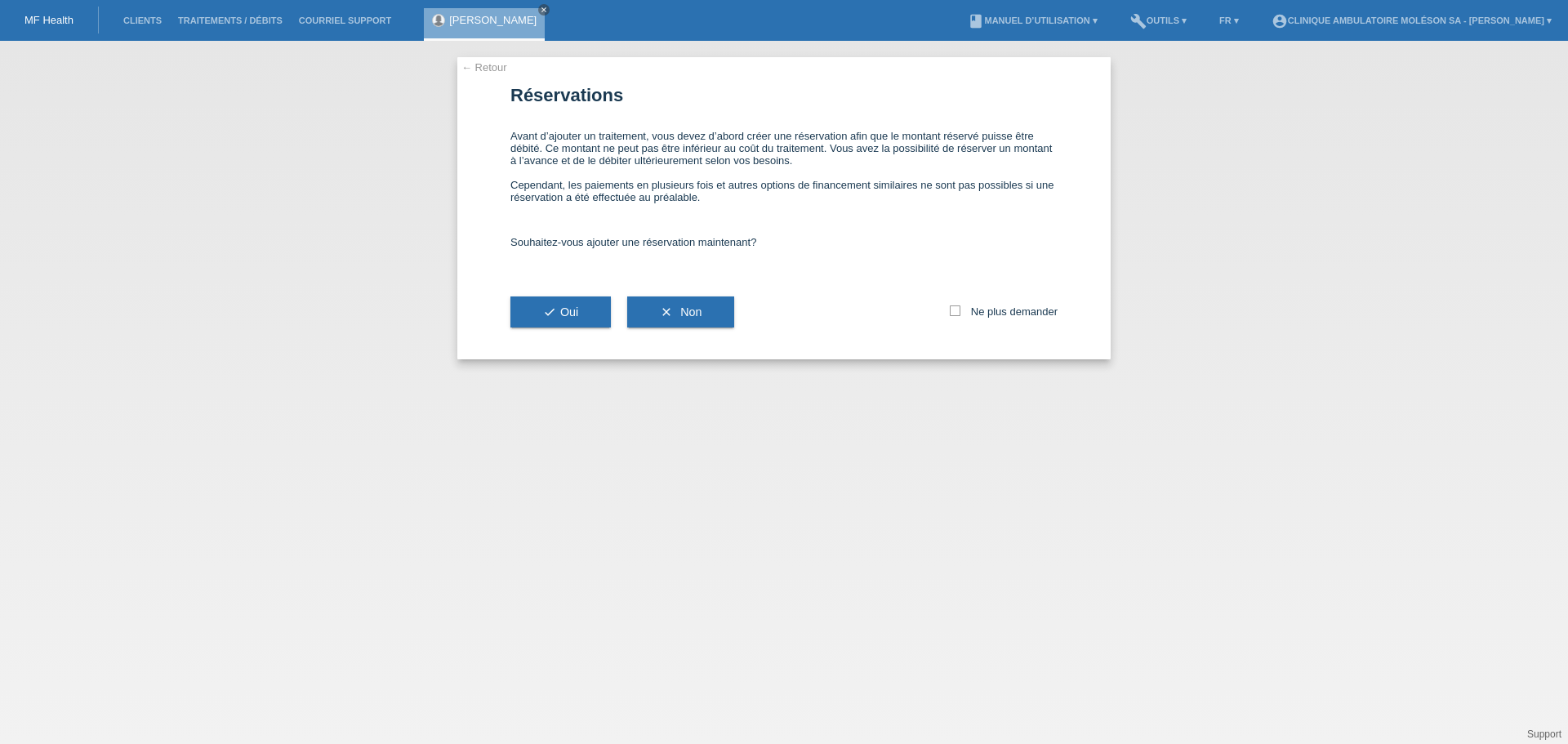
click at [491, 66] on link "← Retour" at bounding box center [484, 68] width 46 height 13
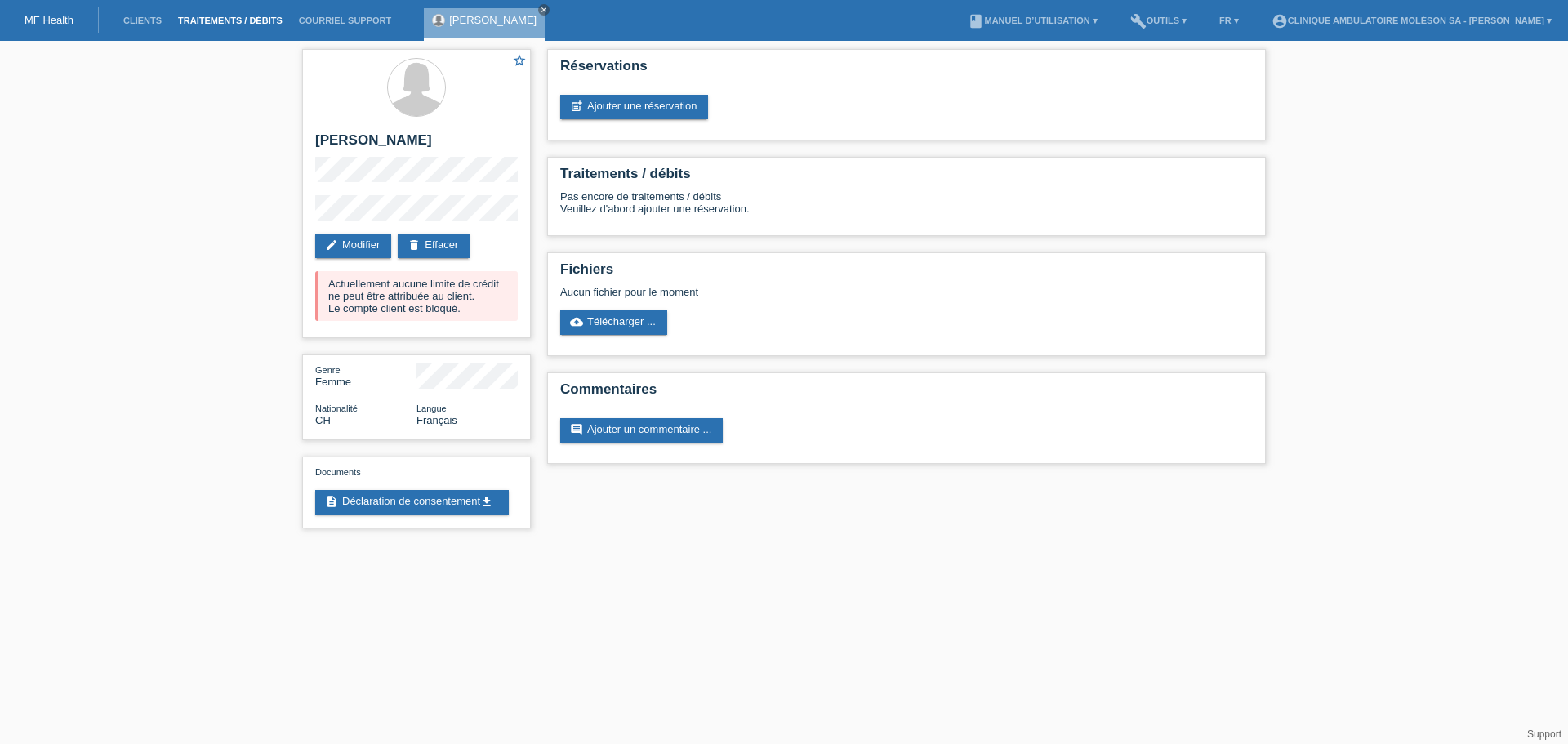
click at [264, 22] on link "Traitements / débits" at bounding box center [230, 20] width 121 height 10
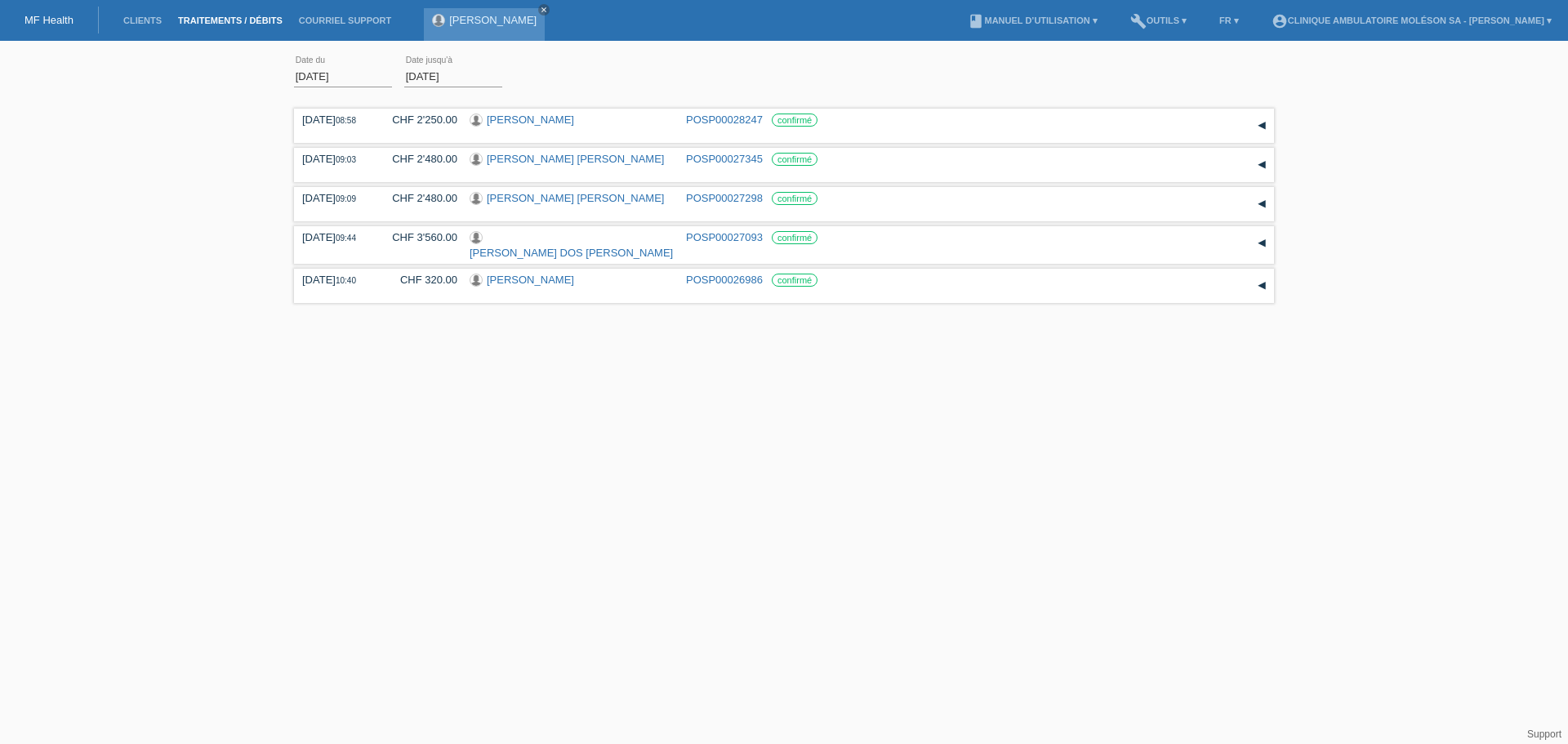
click at [453, 16] on link "[PERSON_NAME]" at bounding box center [492, 20] width 87 height 13
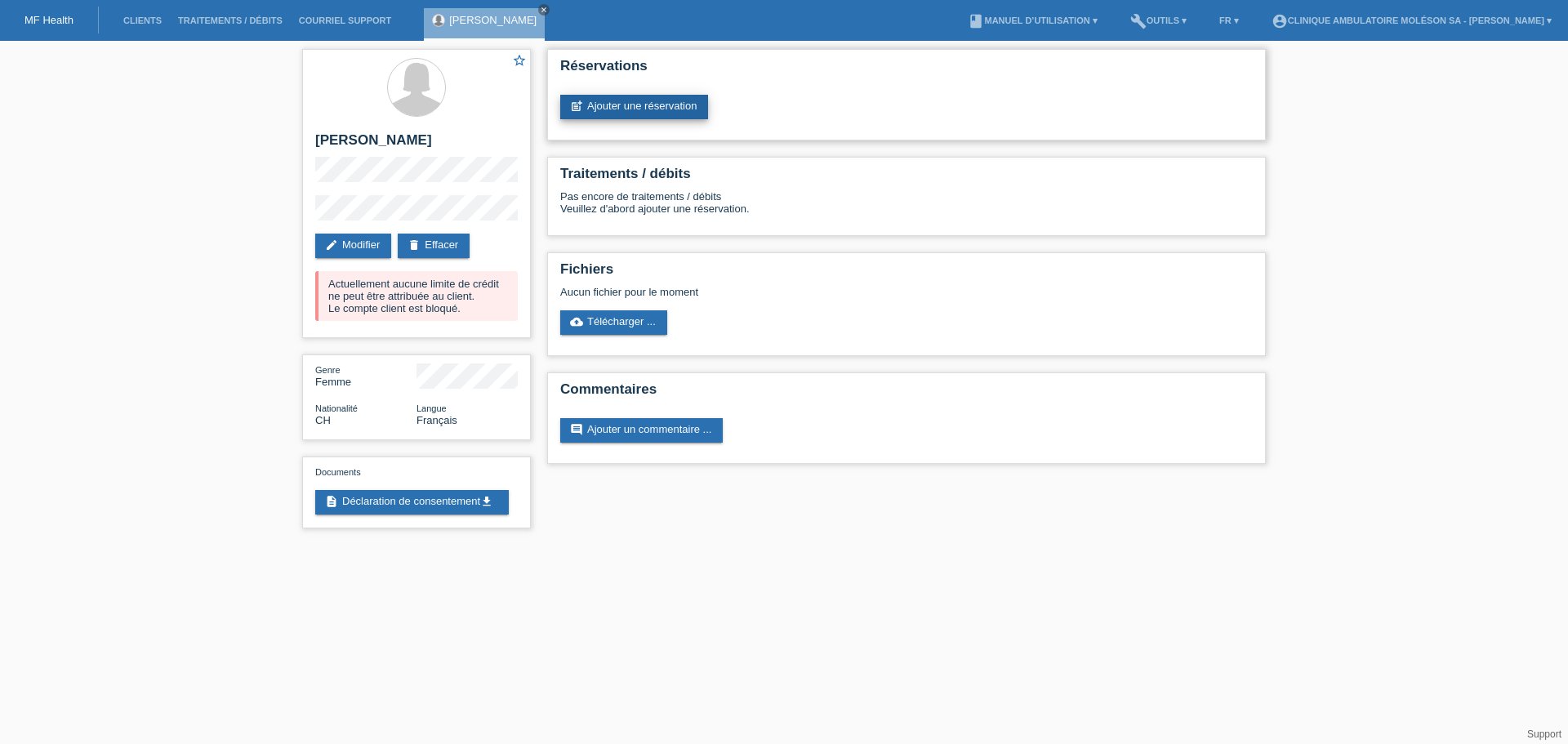
click at [640, 105] on link "post_add Ajouter une réservation" at bounding box center [635, 106] width 148 height 24
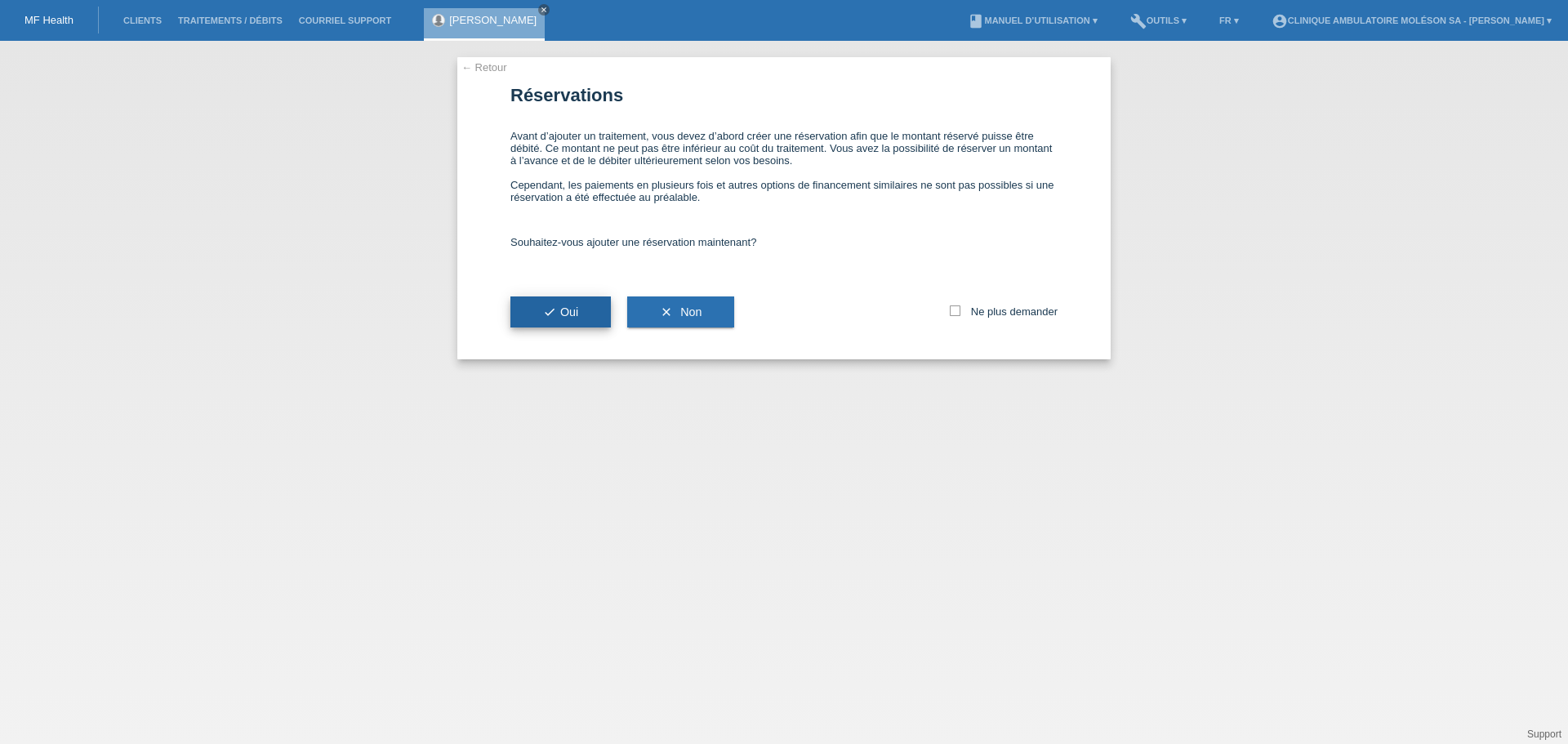
click at [536, 321] on button "check Oui" at bounding box center [560, 312] width 100 height 31
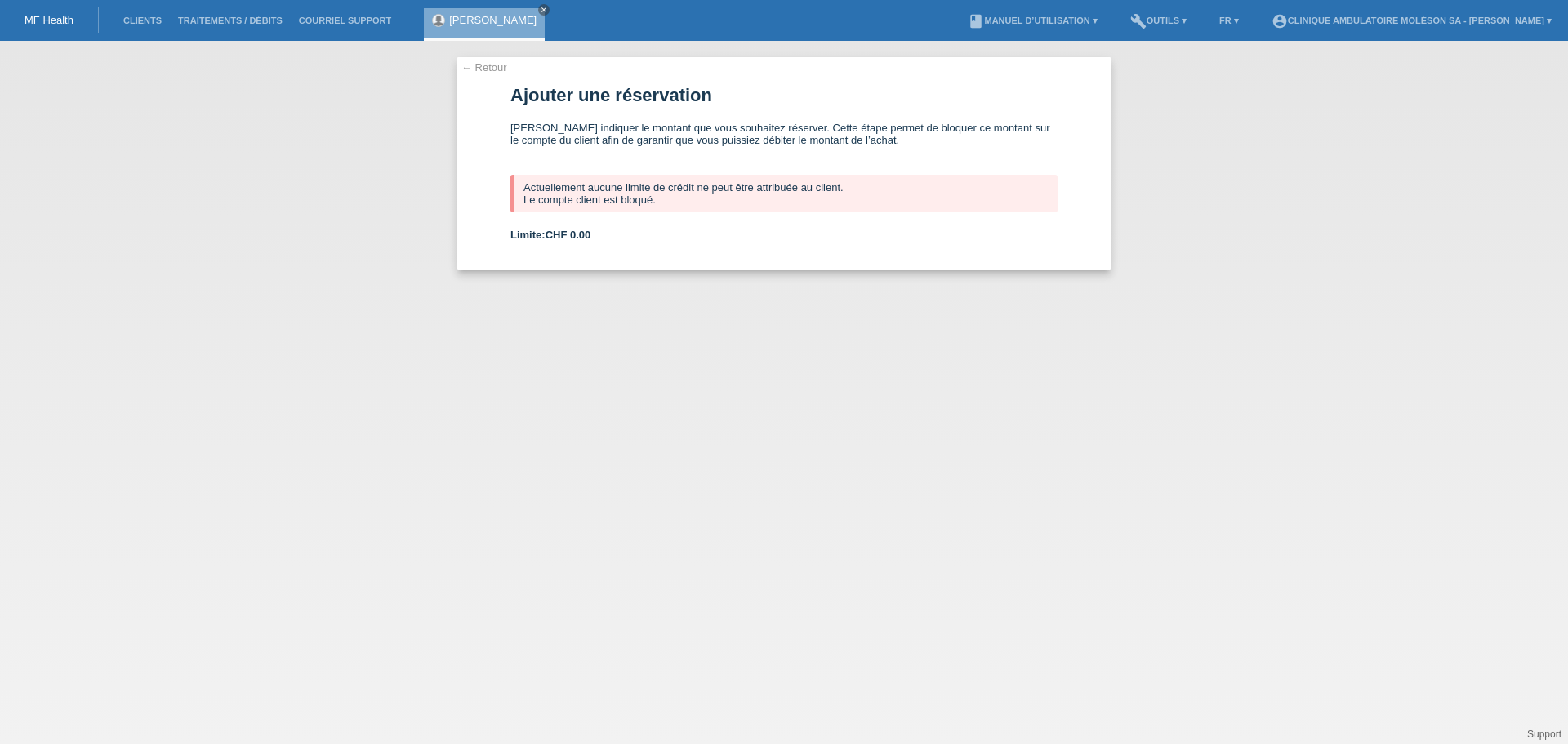
click at [582, 232] on span "CHF 0.00" at bounding box center [568, 235] width 46 height 13
click at [576, 239] on span "CHF 0.00" at bounding box center [568, 235] width 46 height 13
click at [1090, 23] on link "book Manuel d’utilisation ▾" at bounding box center [1032, 20] width 145 height 10
click at [1166, 22] on link "build Outils ▾" at bounding box center [1159, 20] width 73 height 10
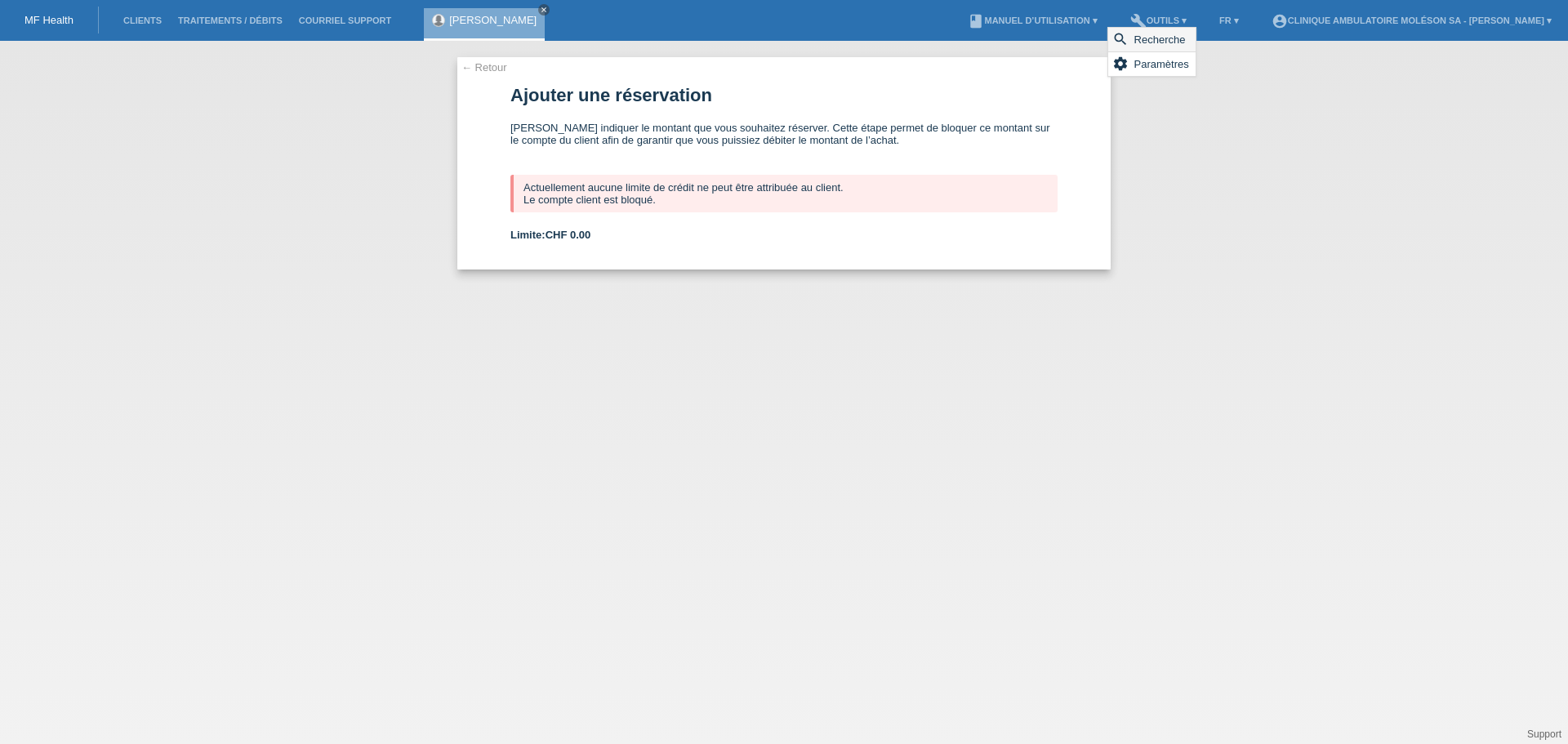
click at [1168, 35] on span "Recherche" at bounding box center [1160, 40] width 57 height 20
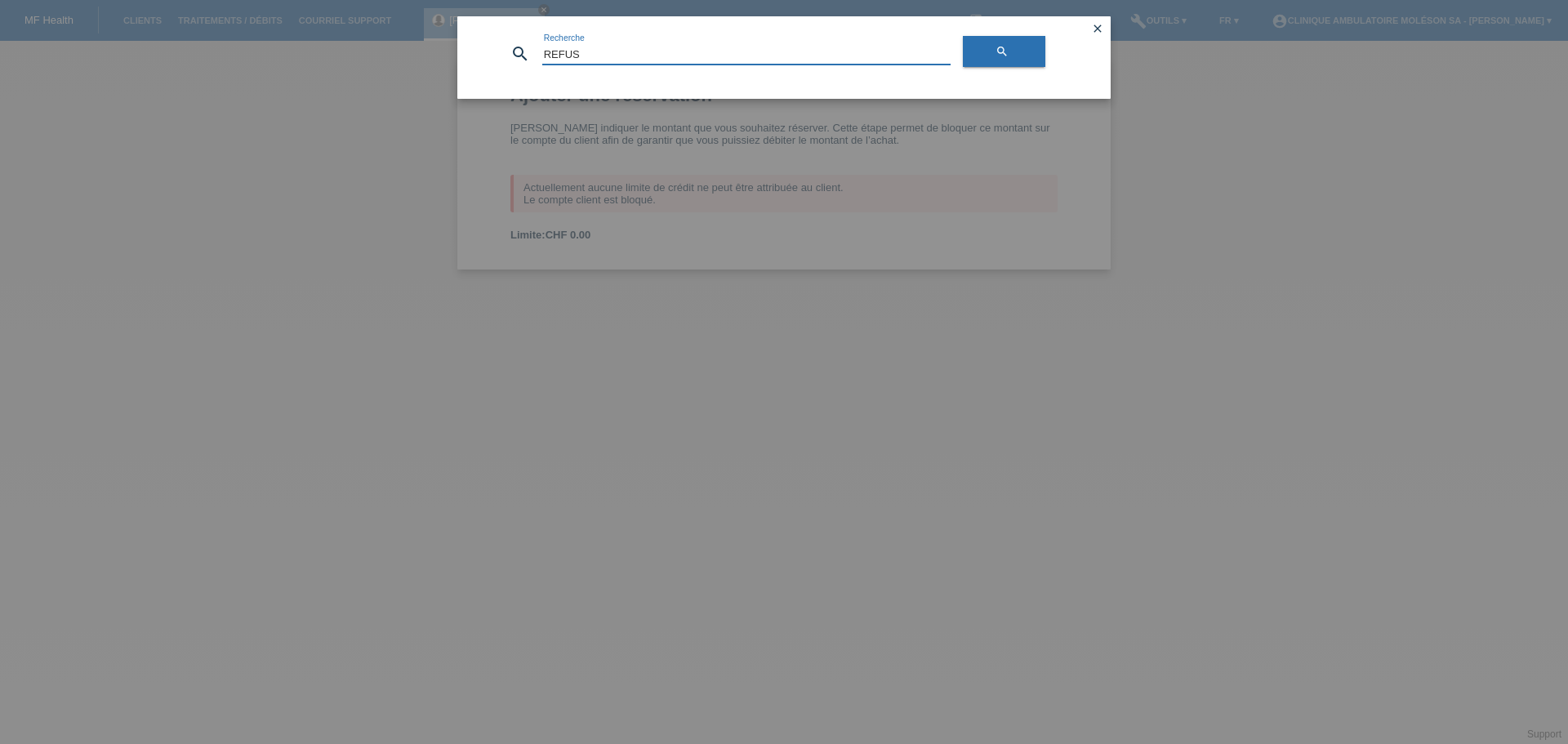
type input "REFUS"
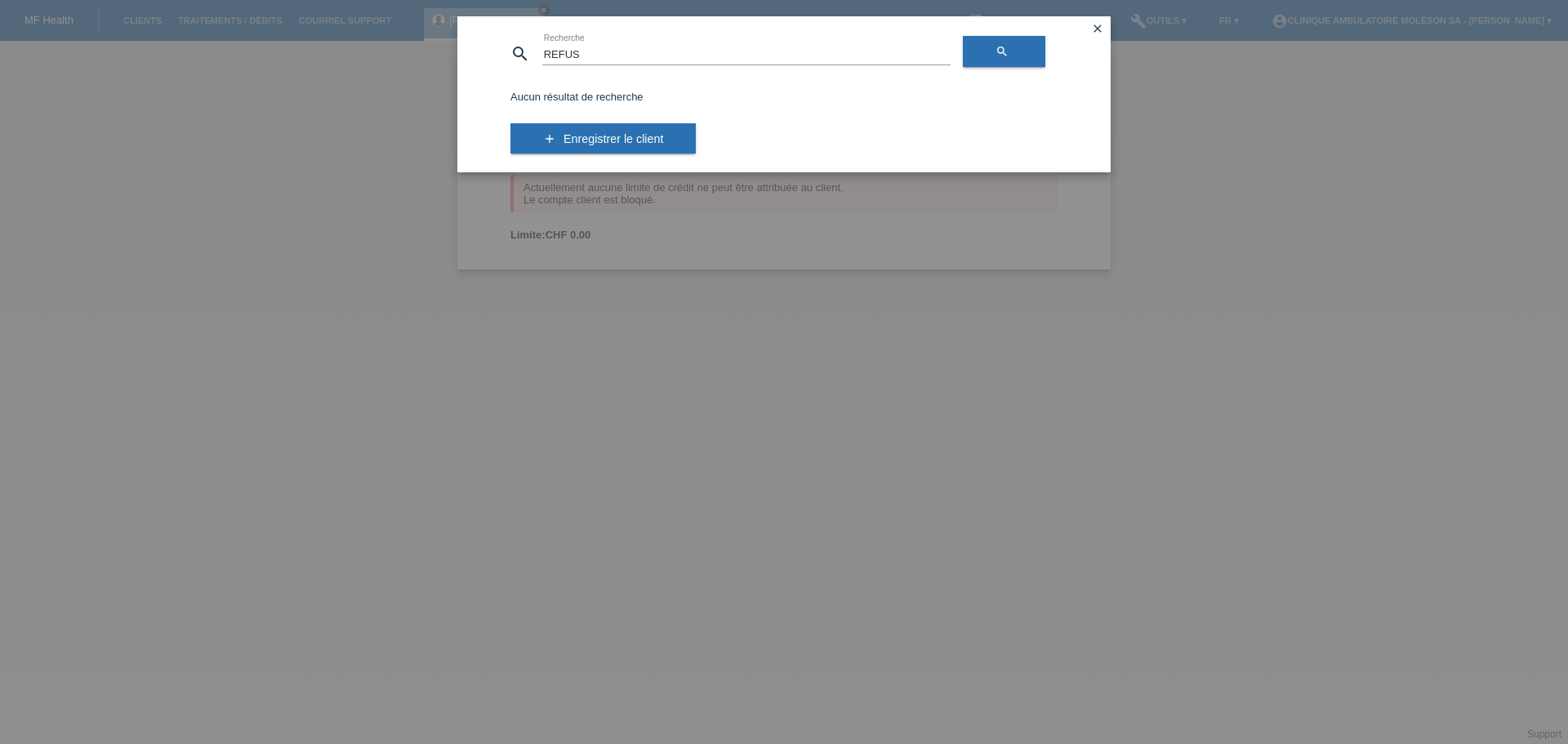
click at [1099, 31] on icon "close" at bounding box center [1097, 28] width 13 height 13
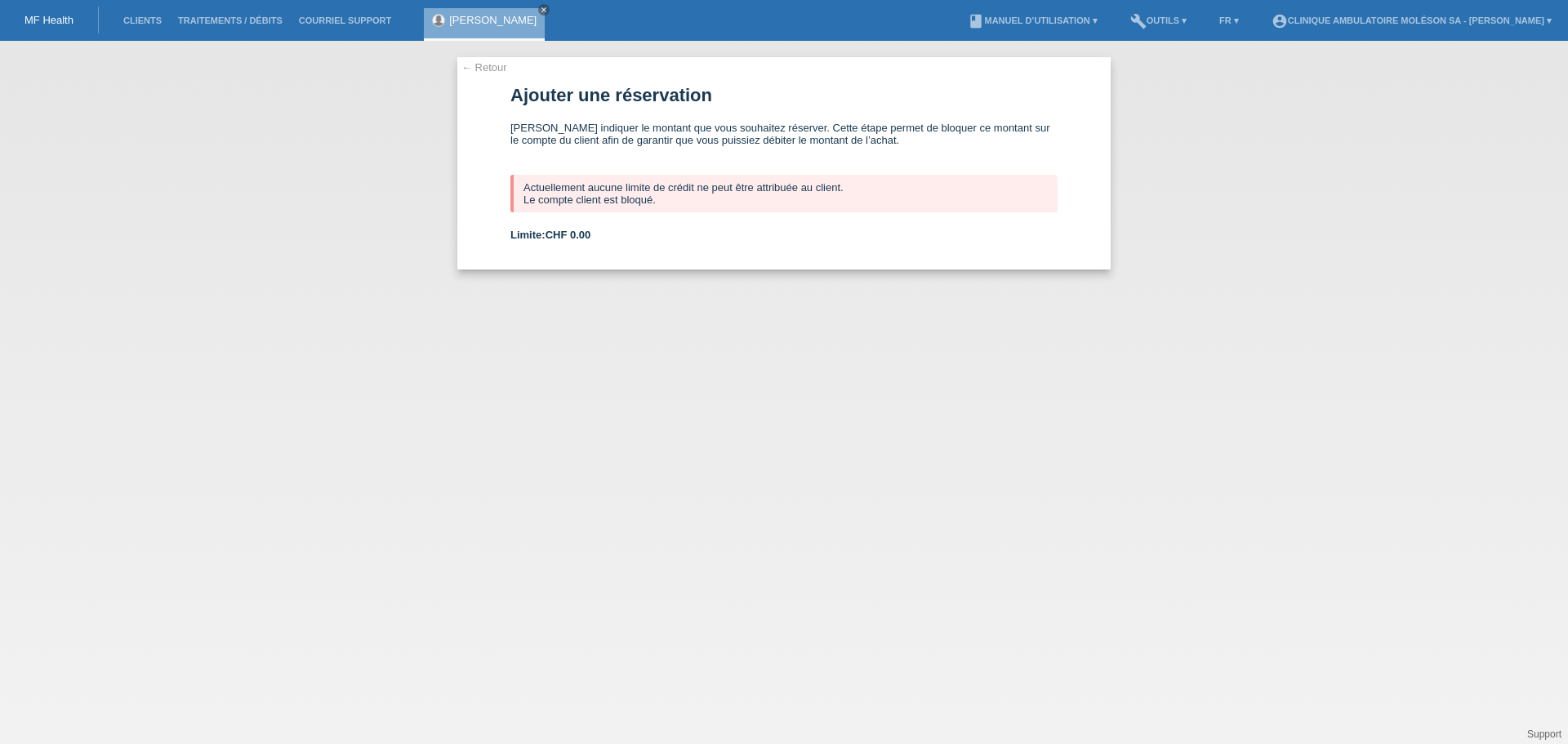
click at [499, 69] on link "← Retour" at bounding box center [484, 68] width 46 height 13
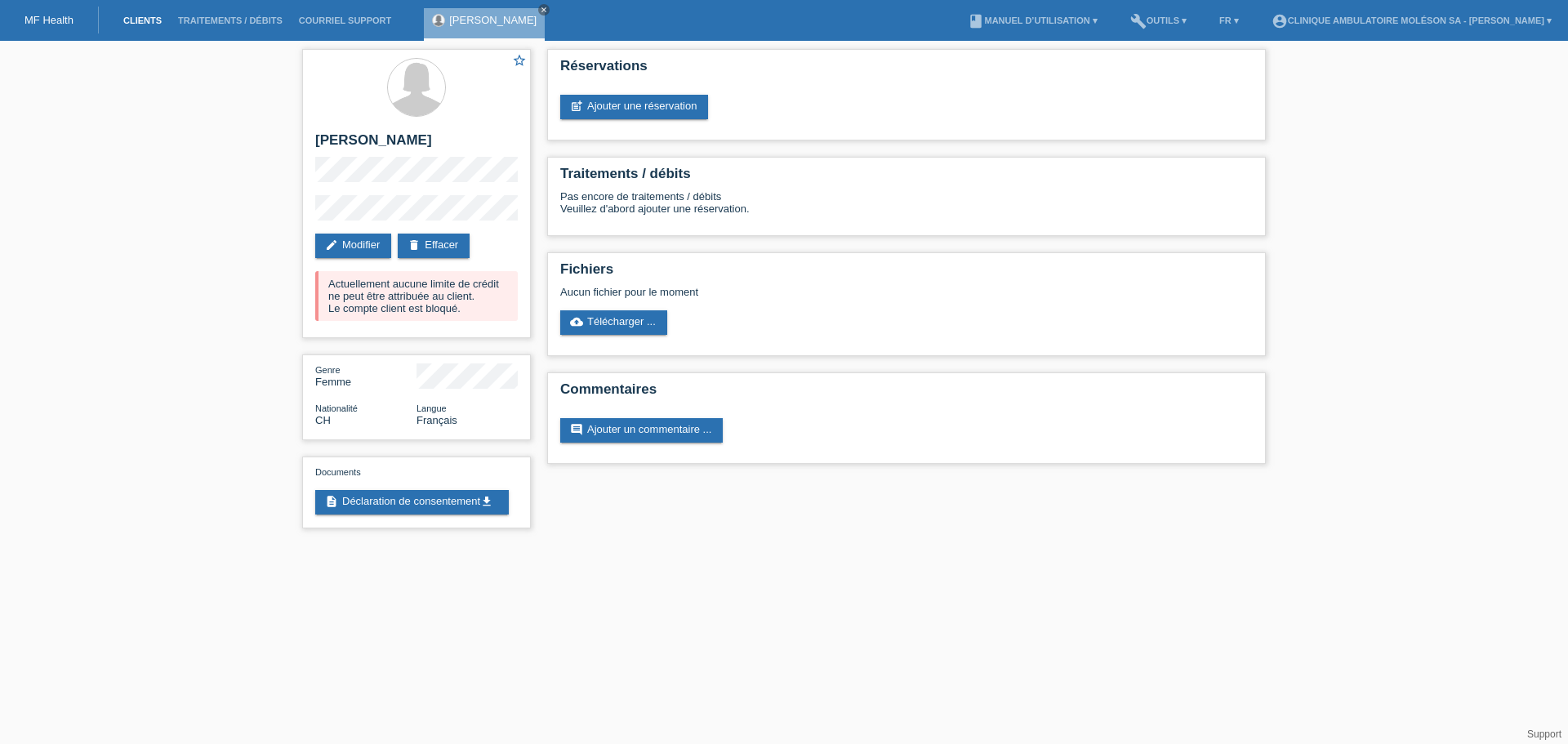
click at [160, 21] on link "Clients" at bounding box center [142, 20] width 55 height 10
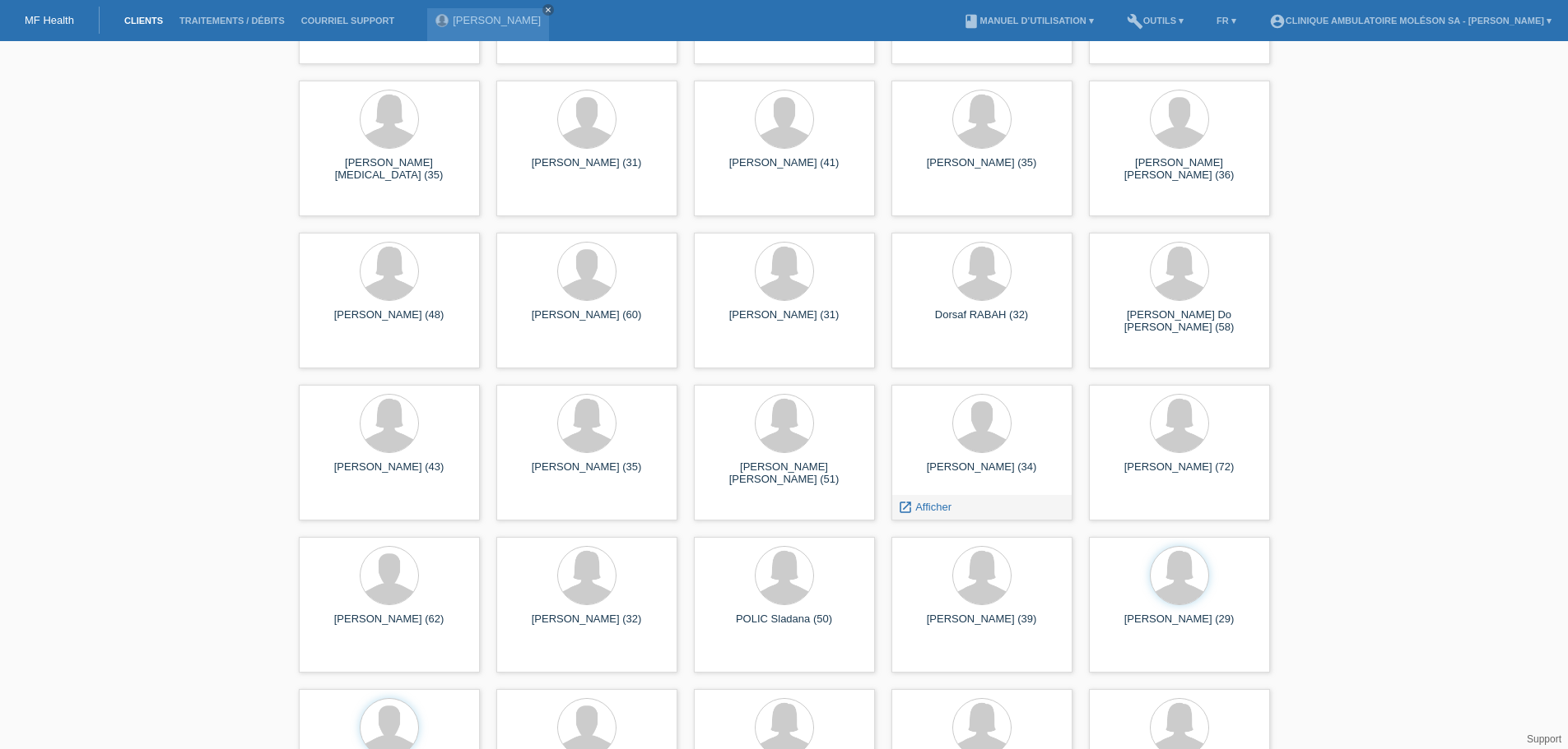
scroll to position [1025, 0]
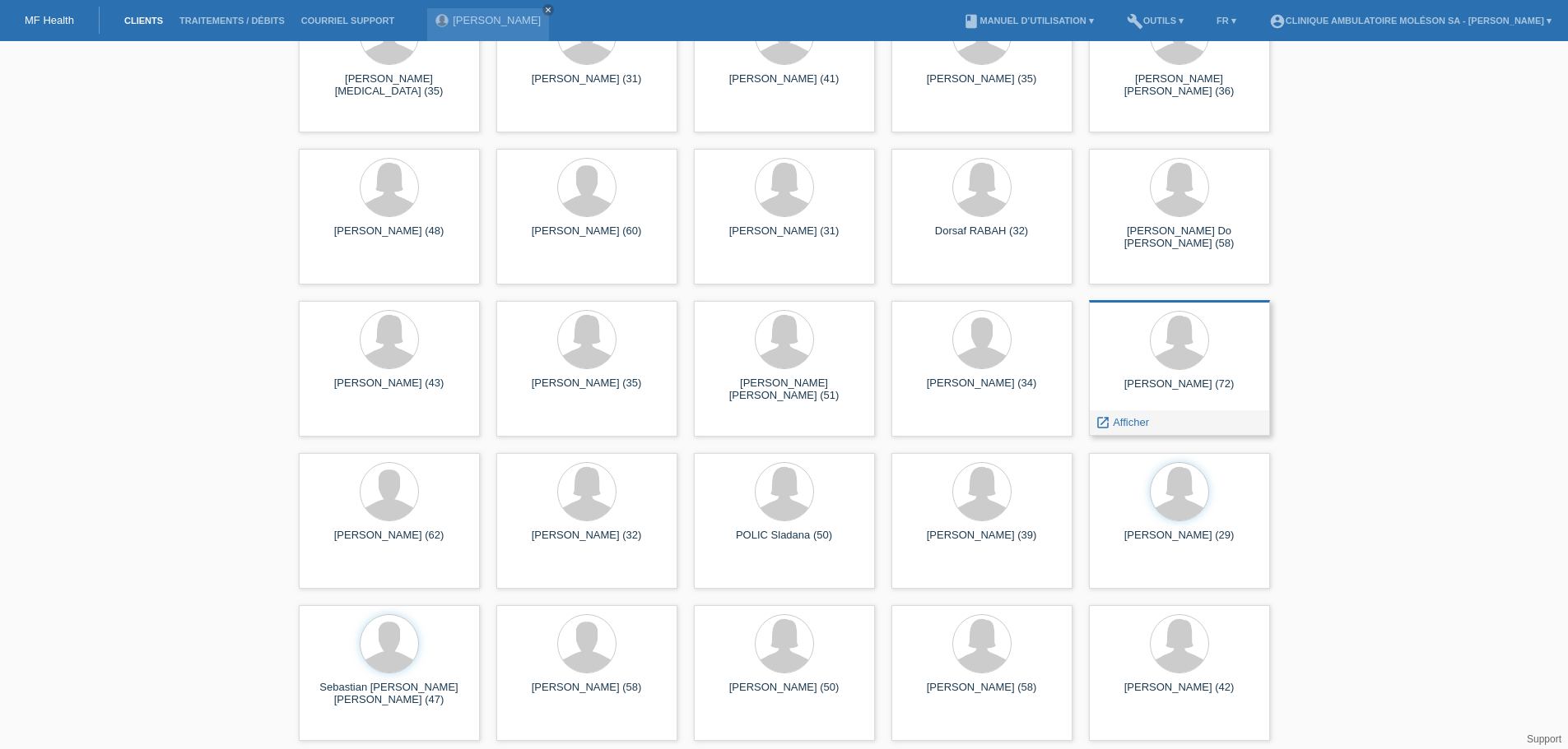
click at [1143, 372] on div at bounding box center [1179, 341] width 154 height 62
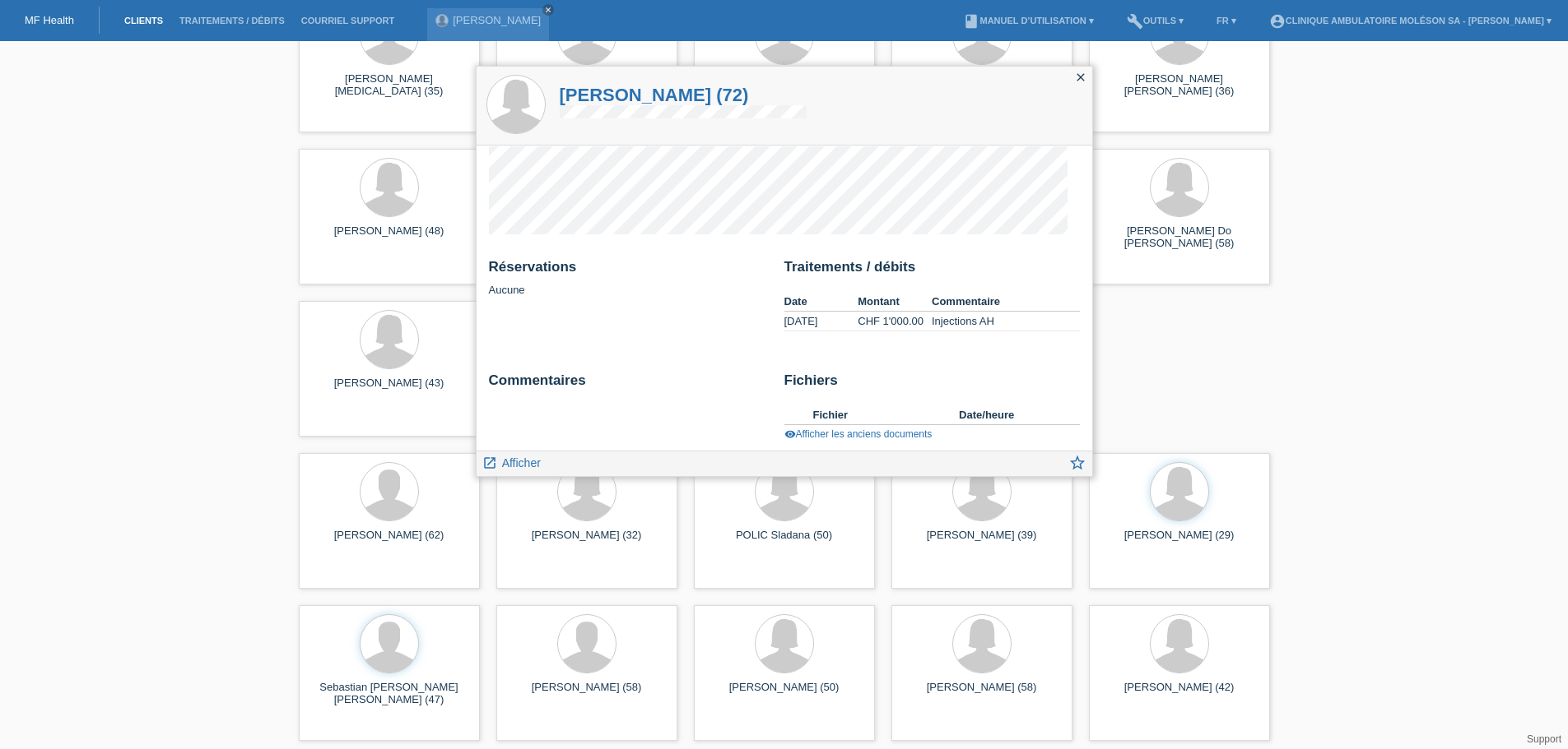
scroll to position [22, 0]
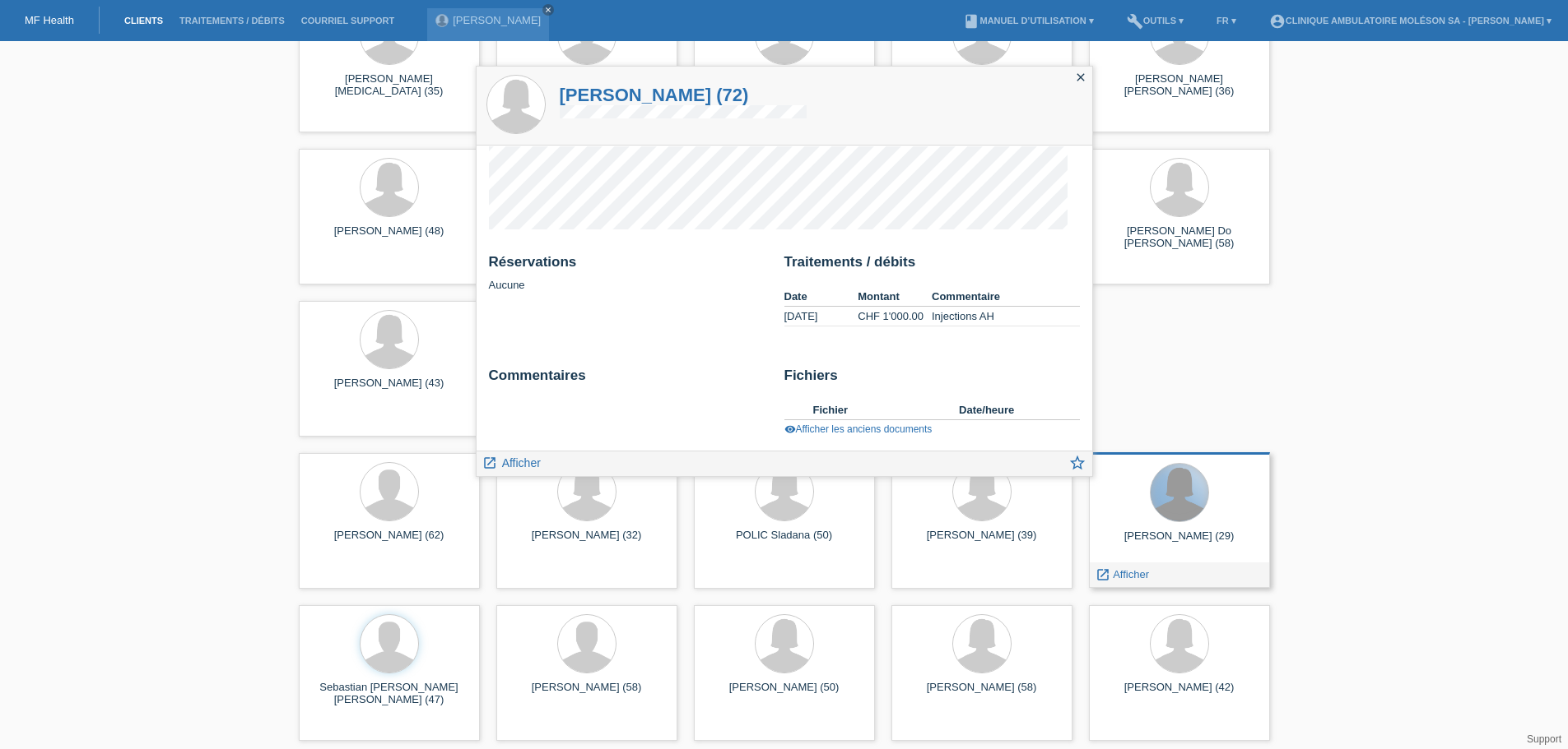
click at [1163, 513] on div at bounding box center [1179, 492] width 57 height 57
click at [1006, 529] on div "Zifa Sljivar (39) launch Afficher" at bounding box center [981, 519] width 181 height 135
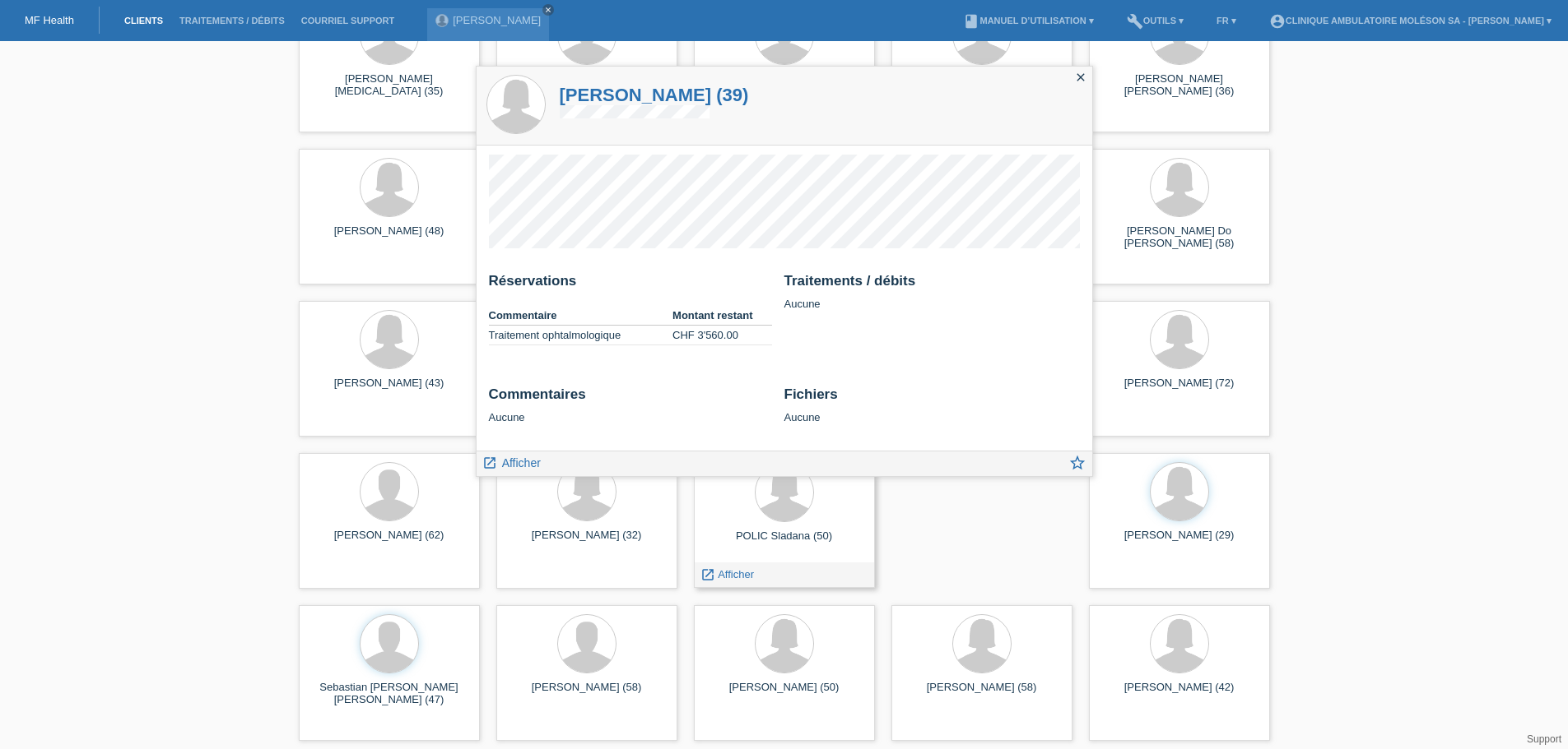
click at [775, 544] on div "POLIC Sladana (50)" at bounding box center [784, 542] width 154 height 26
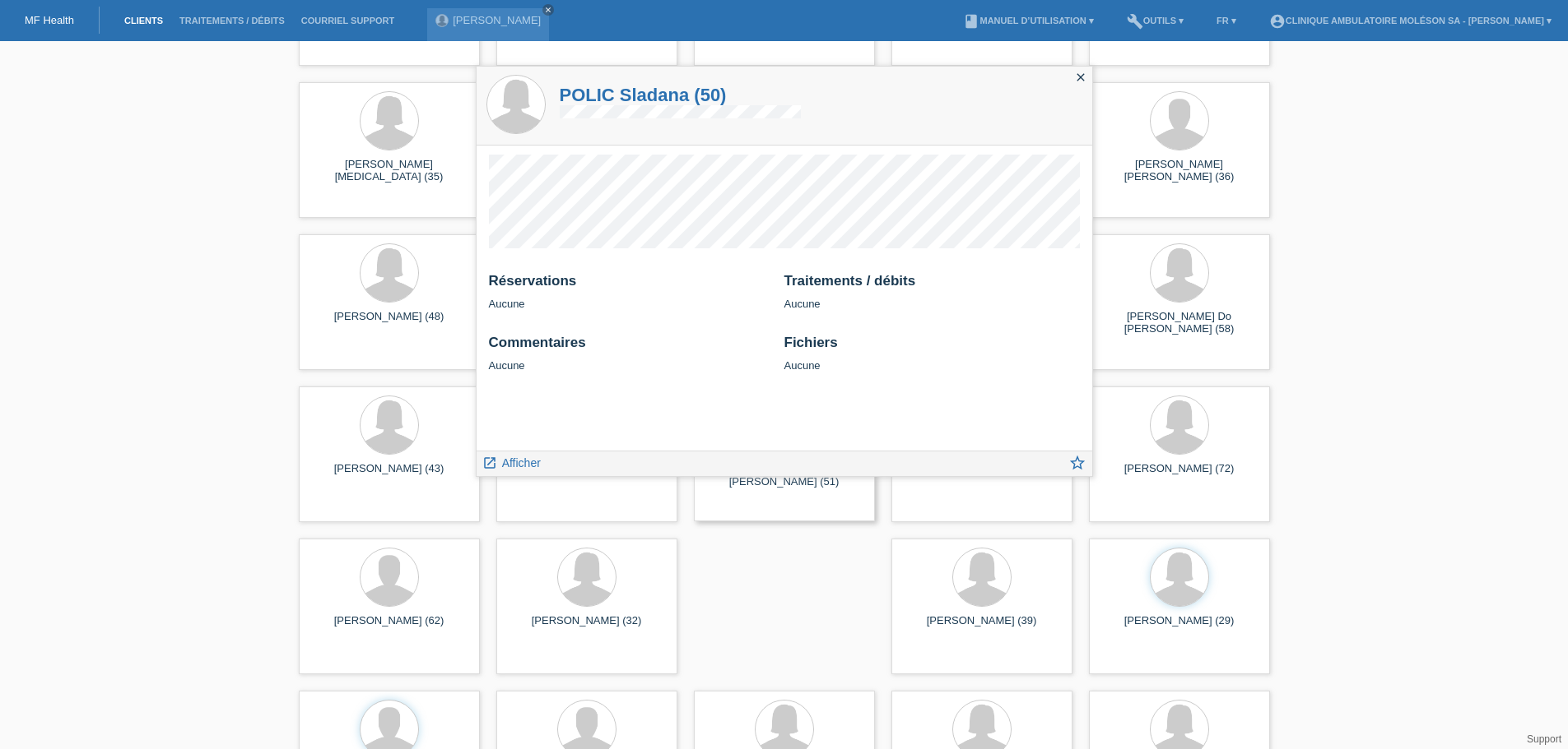
scroll to position [942, 0]
click at [608, 592] on div at bounding box center [586, 575] width 57 height 57
click at [1085, 69] on div "close" at bounding box center [1080, 78] width 23 height 24
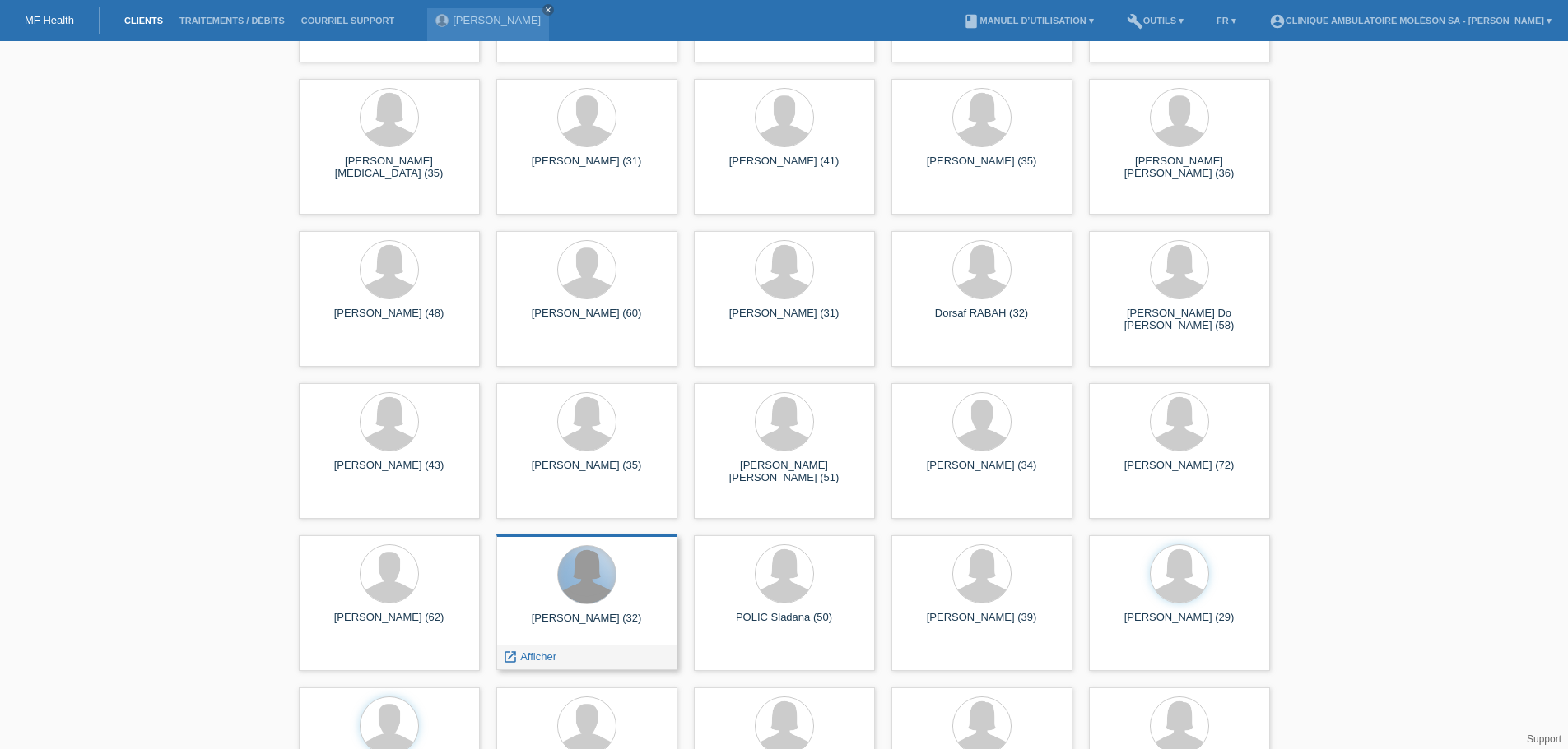
click at [569, 586] on div at bounding box center [586, 575] width 57 height 57
click at [578, 578] on div at bounding box center [586, 575] width 57 height 57
click at [582, 610] on div "Tamara SHAHINI (32) launch Afficher" at bounding box center [586, 602] width 181 height 135
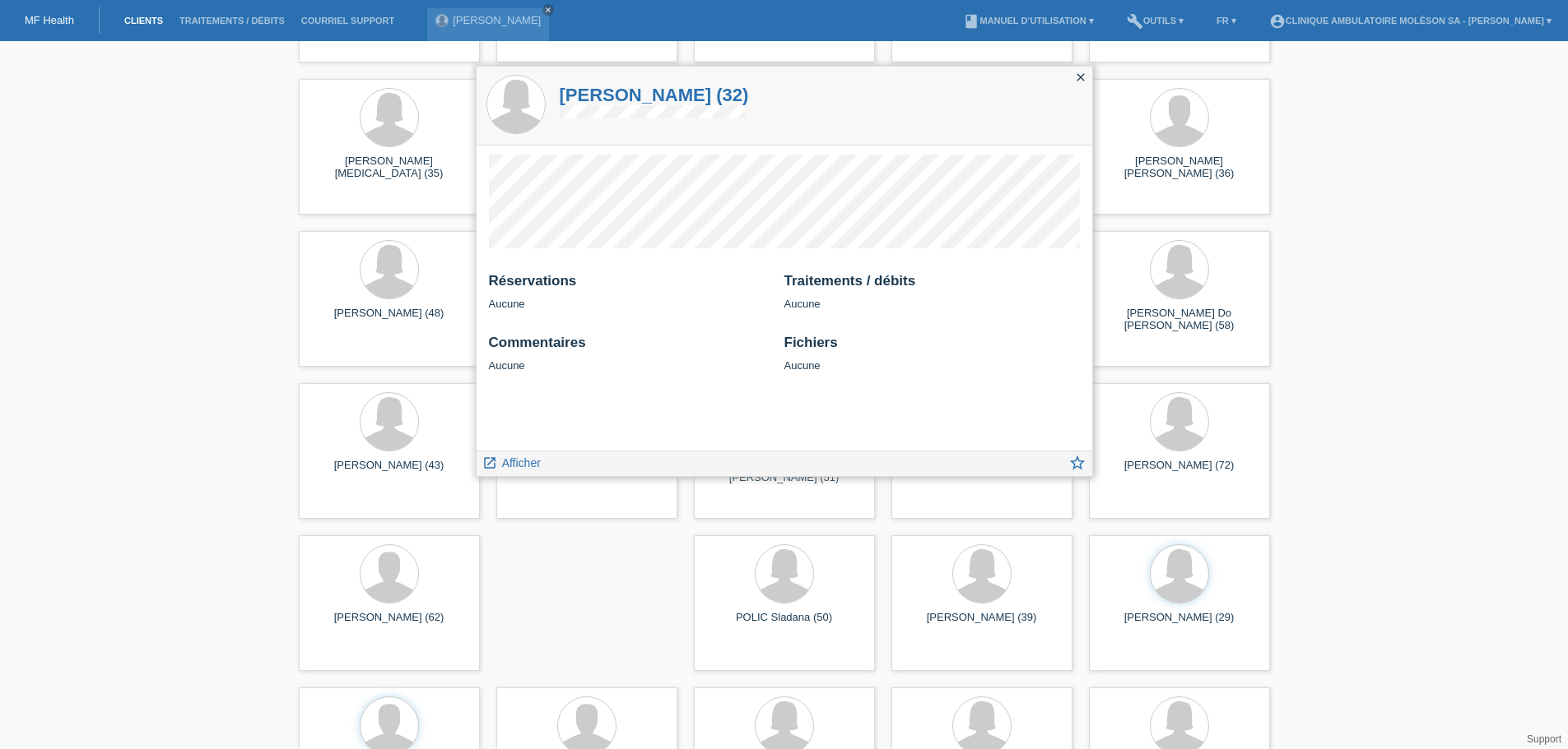
click at [1077, 73] on icon "close" at bounding box center [1080, 77] width 13 height 13
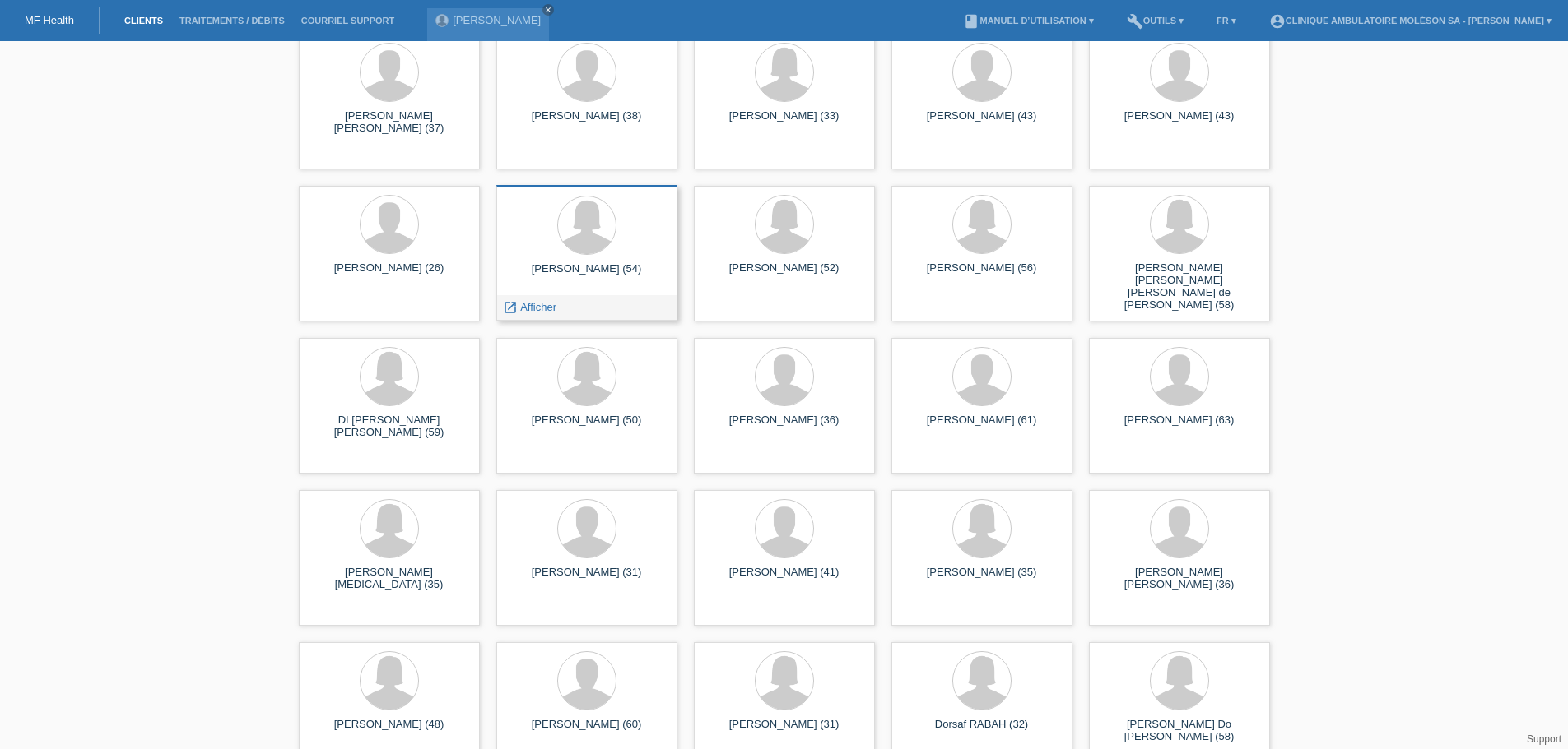
scroll to position [449, 0]
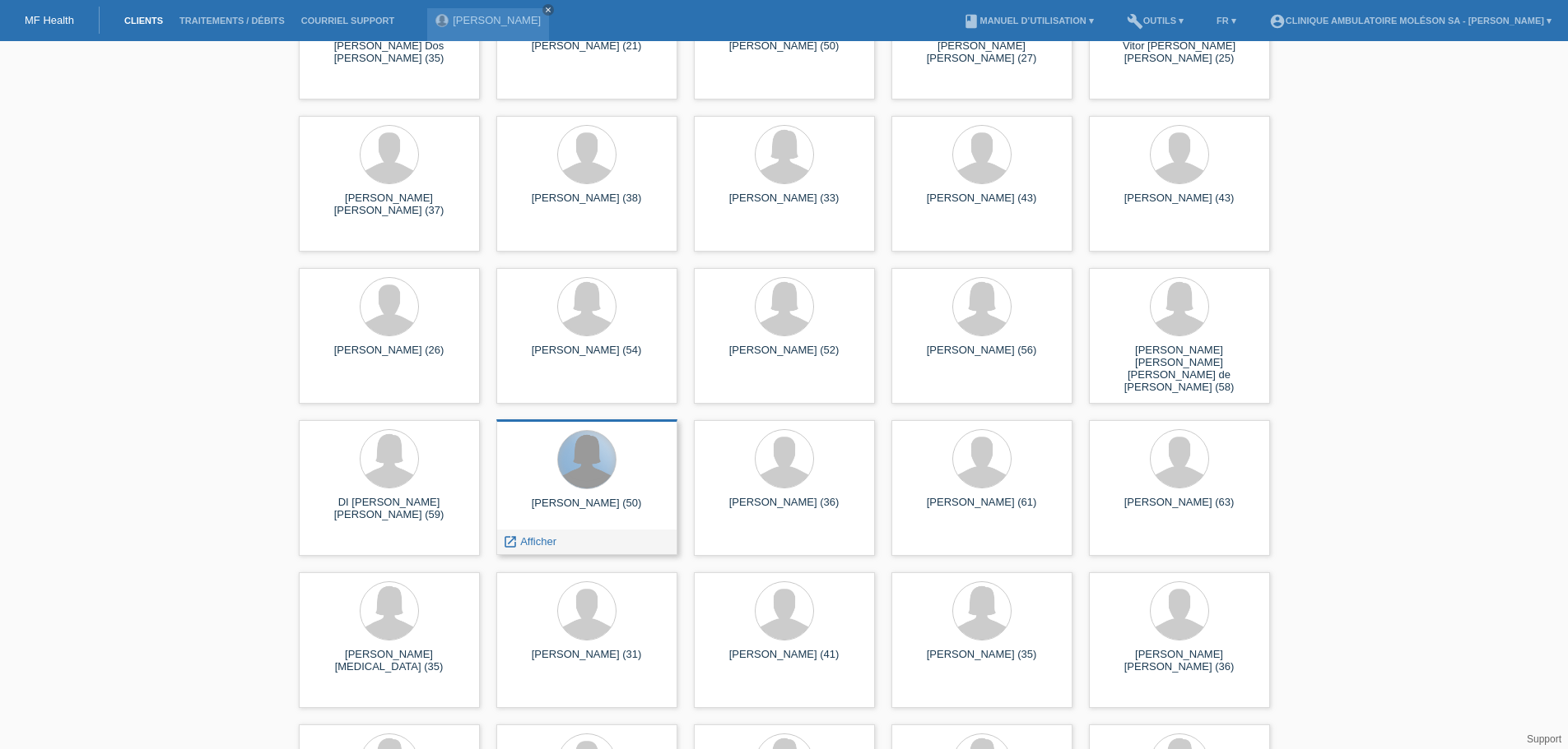
click at [583, 479] on div at bounding box center [586, 459] width 57 height 57
click at [529, 538] on span "Afficher" at bounding box center [539, 542] width 36 height 13
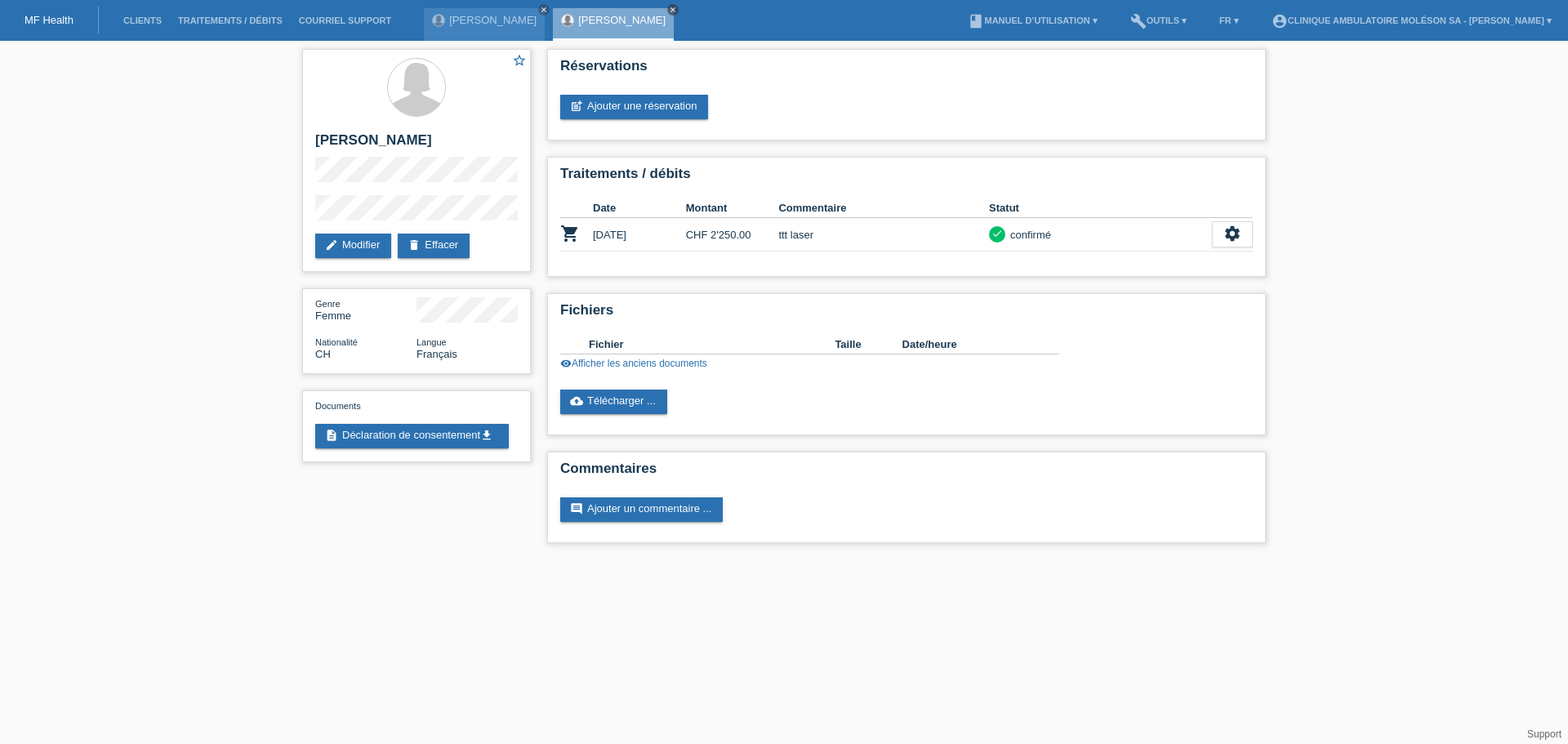
click at [669, 11] on icon "close" at bounding box center [673, 9] width 8 height 8
click at [60, 14] on link "MF Health" at bounding box center [49, 20] width 49 height 13
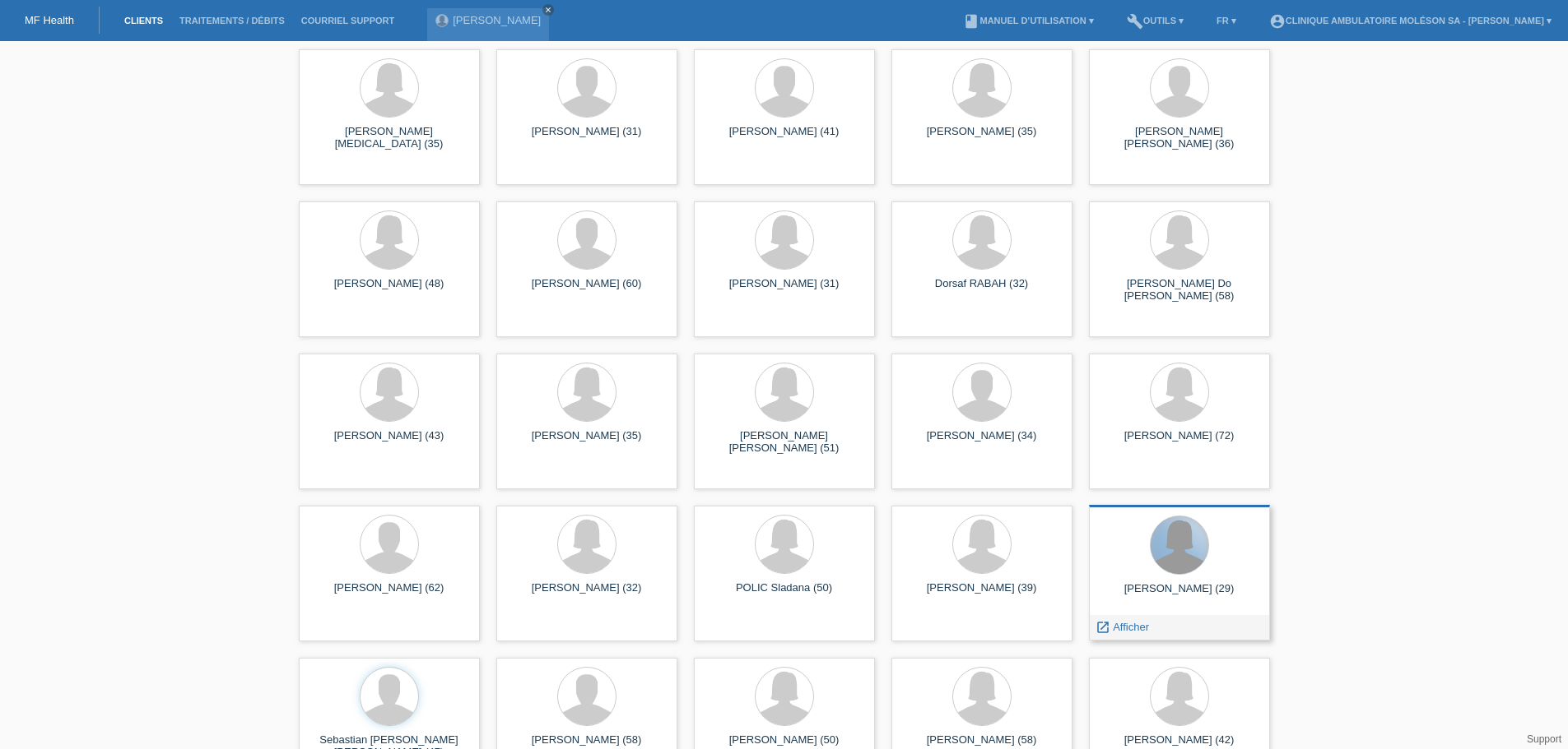
scroll to position [1025, 0]
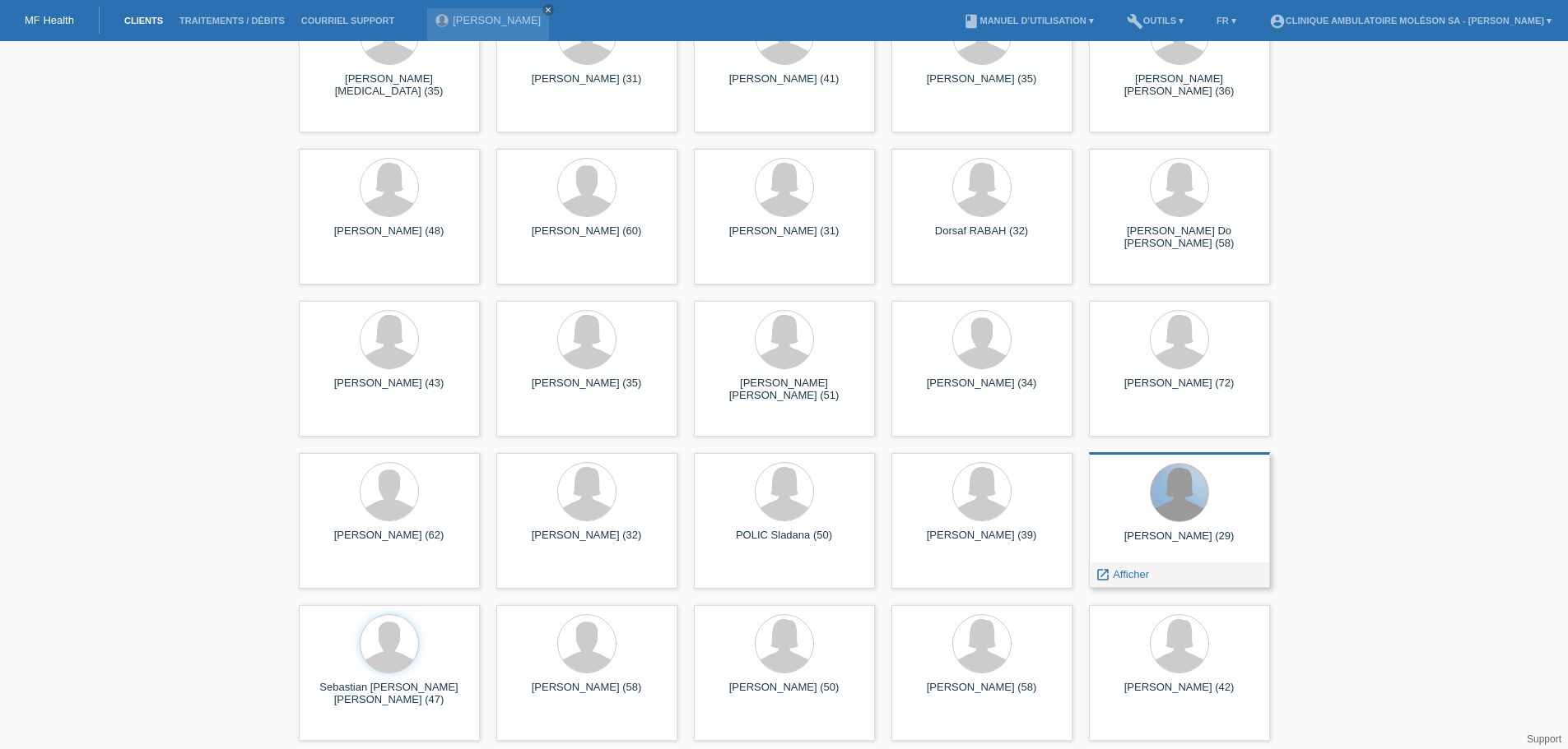
click at [1186, 511] on div at bounding box center [1179, 492] width 57 height 57
click at [1136, 573] on span "Afficher" at bounding box center [1131, 575] width 36 height 13
